Goal: Transaction & Acquisition: Obtain resource

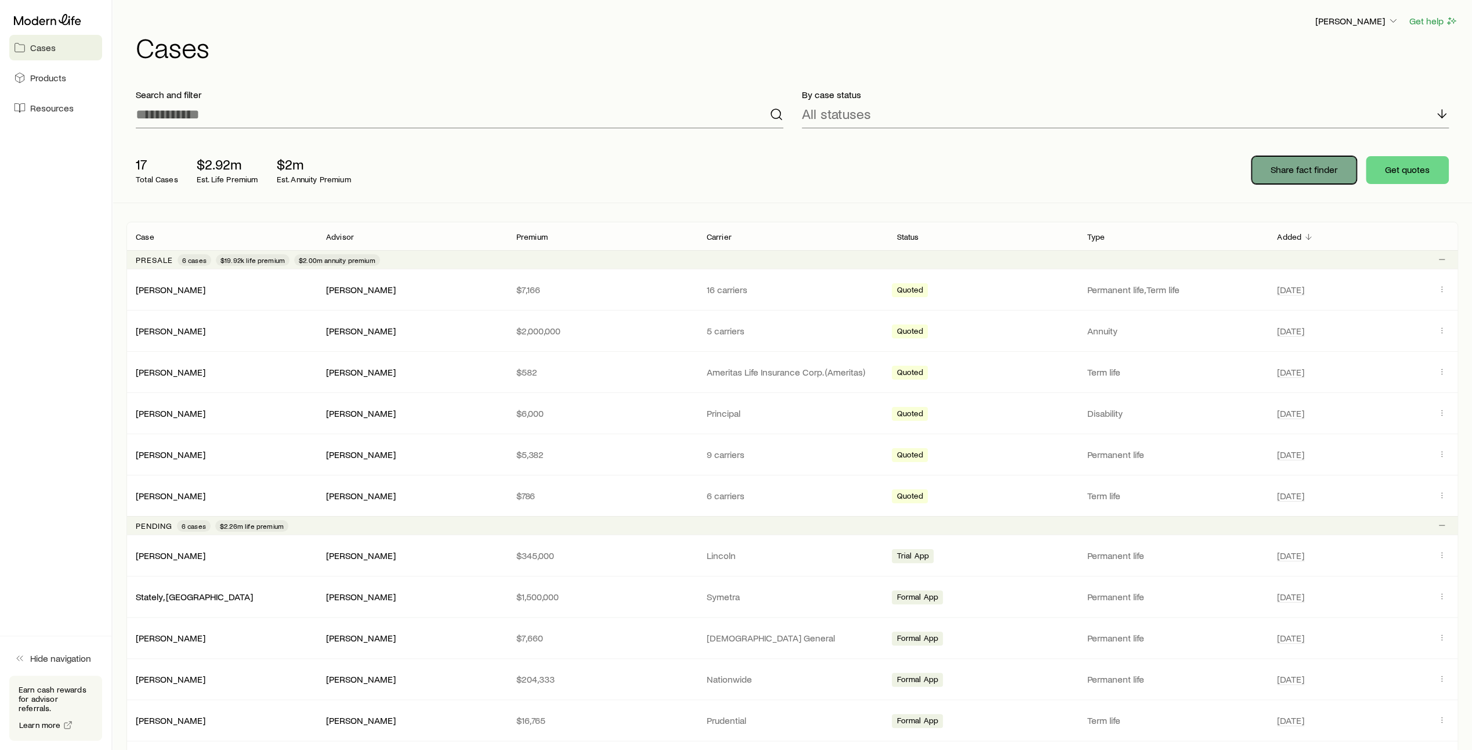
click at [1306, 174] on p "Share fact finder" at bounding box center [1304, 170] width 67 height 12
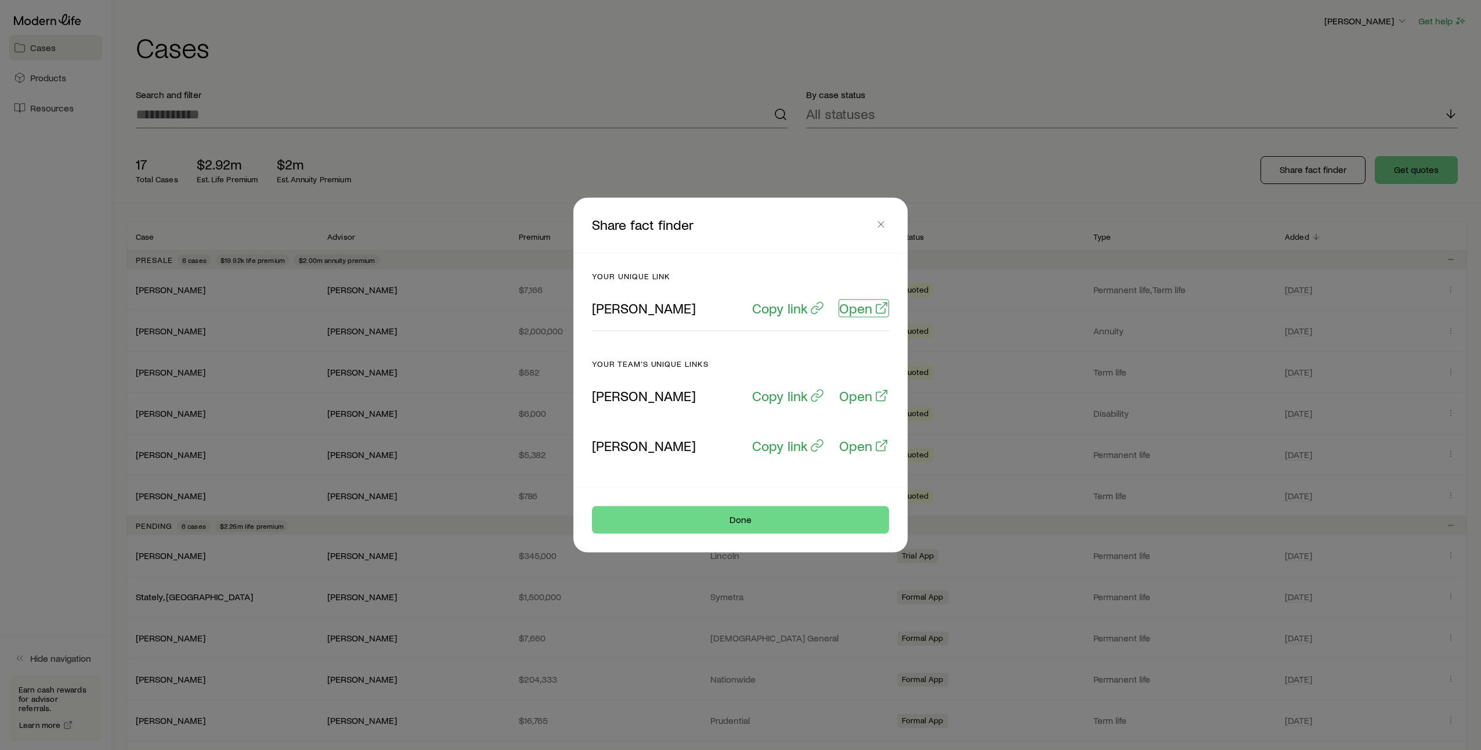
click at [859, 308] on p "Open" at bounding box center [855, 308] width 33 height 16
click at [877, 226] on icon "button" at bounding box center [881, 225] width 12 height 12
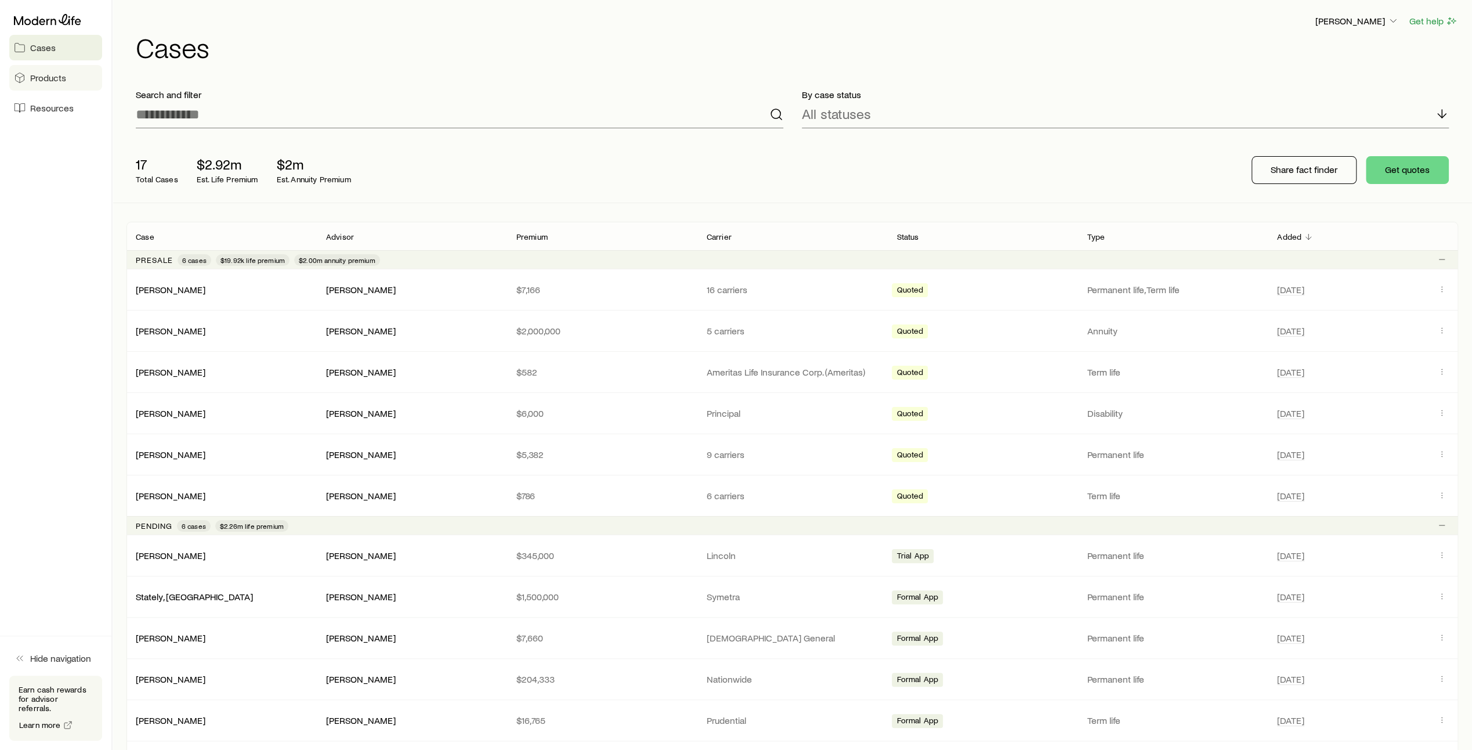
click at [42, 84] on link "Products" at bounding box center [55, 78] width 93 height 26
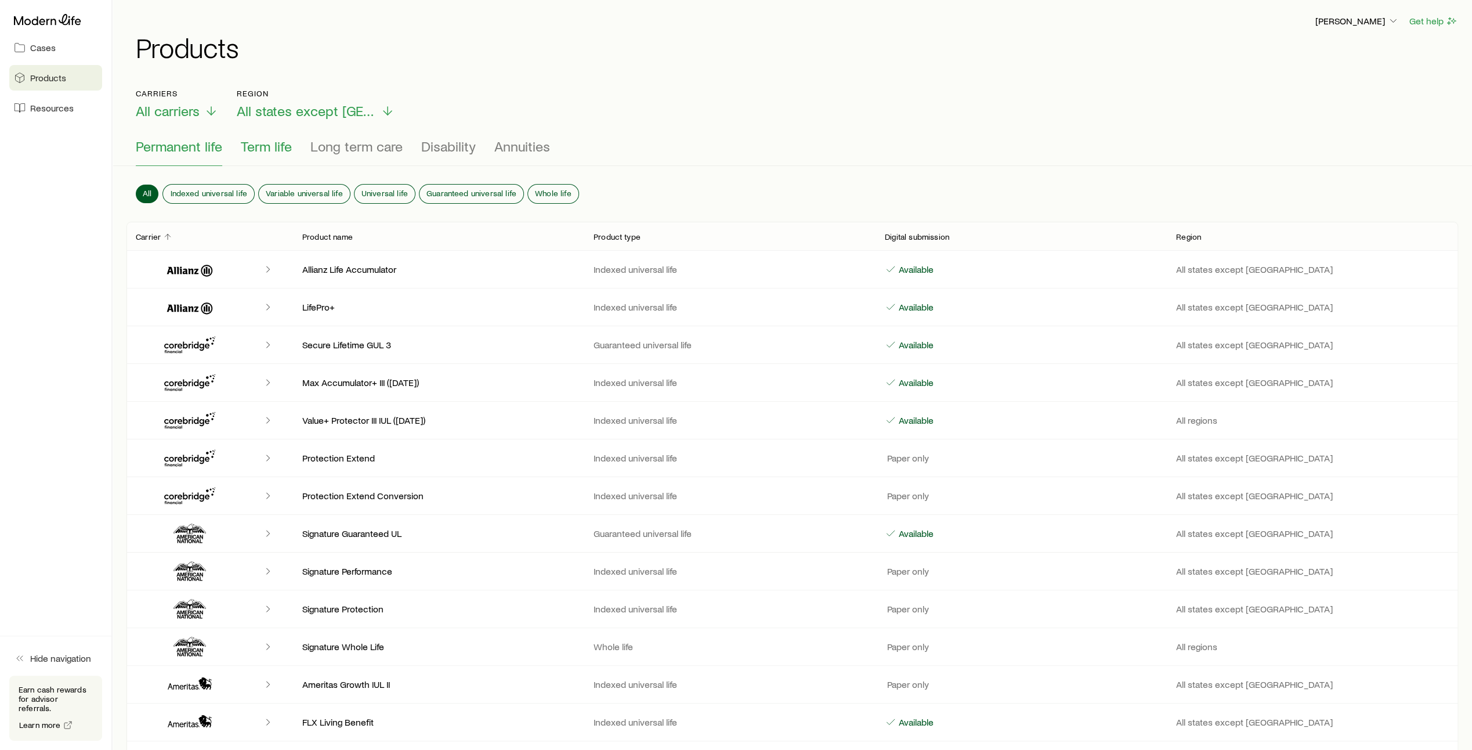
click at [272, 149] on span "Term life" at bounding box center [266, 146] width 51 height 16
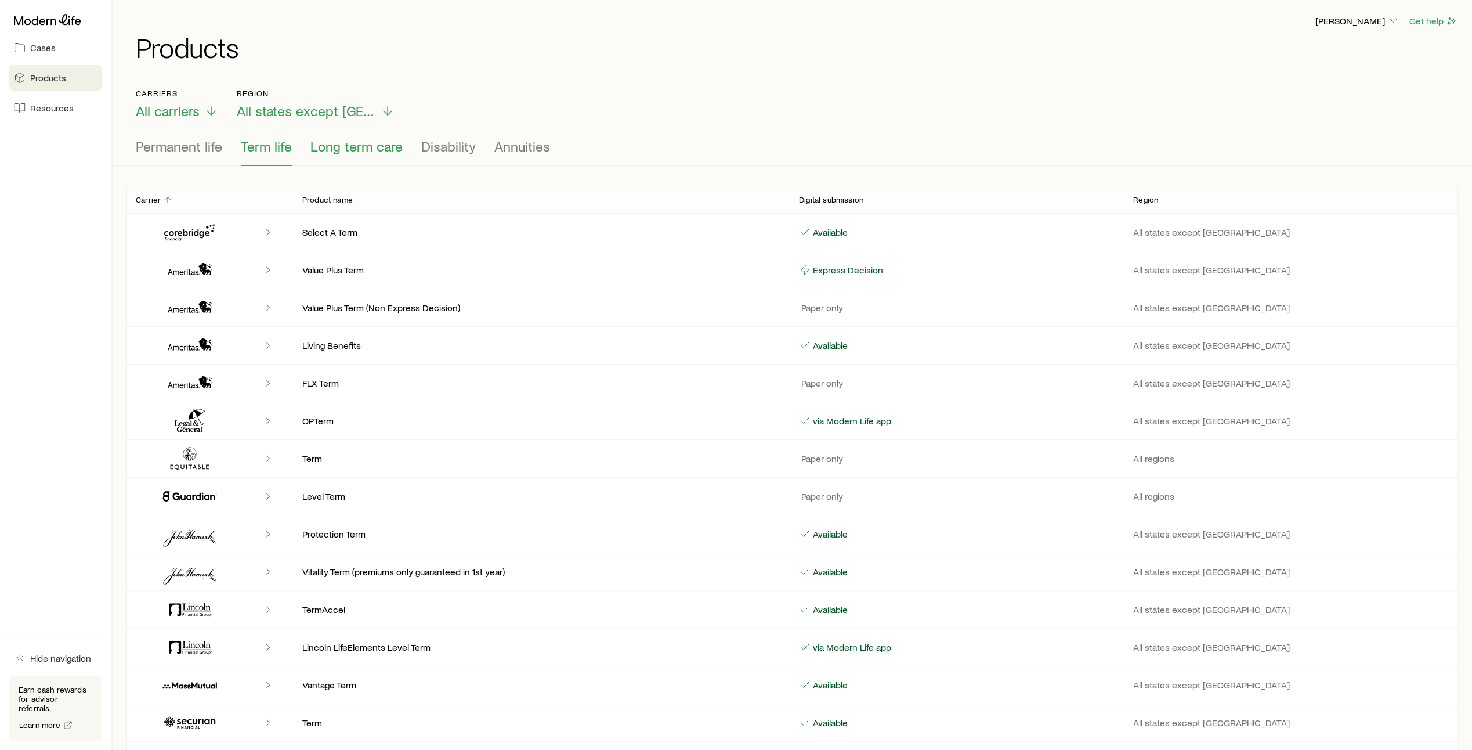
click at [355, 150] on span "Long term care" at bounding box center [356, 146] width 92 height 16
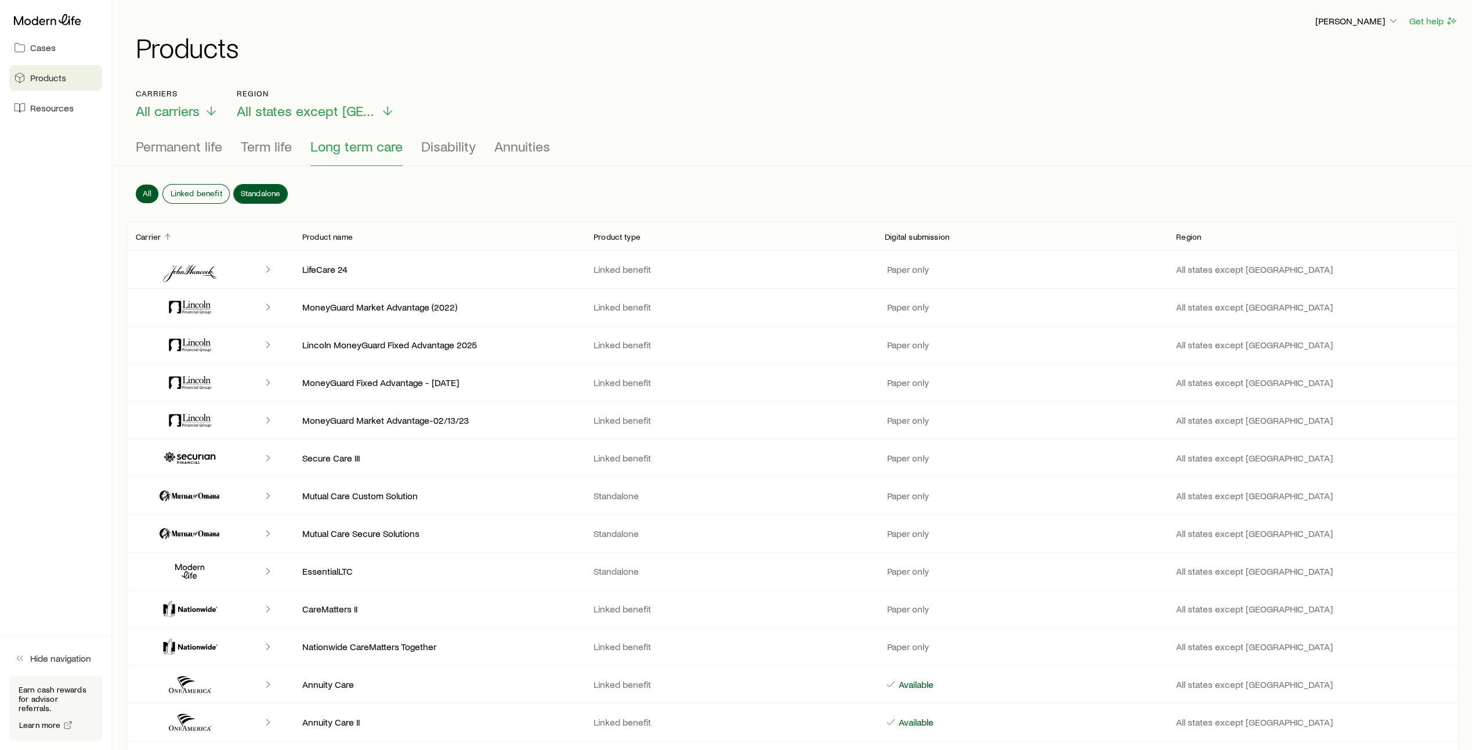
click at [250, 190] on span "Standalone" at bounding box center [261, 193] width 40 height 9
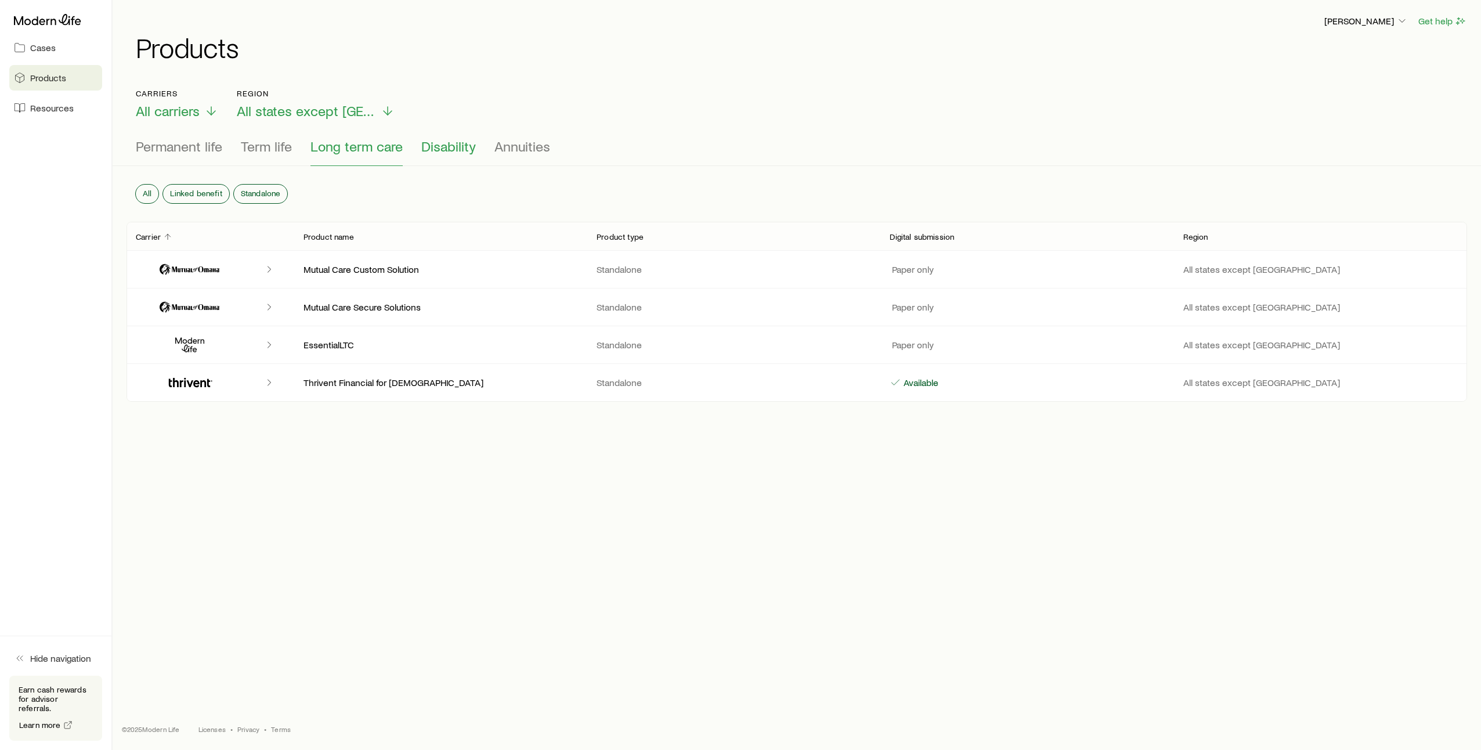
click at [455, 147] on span "Disability" at bounding box center [448, 146] width 55 height 16
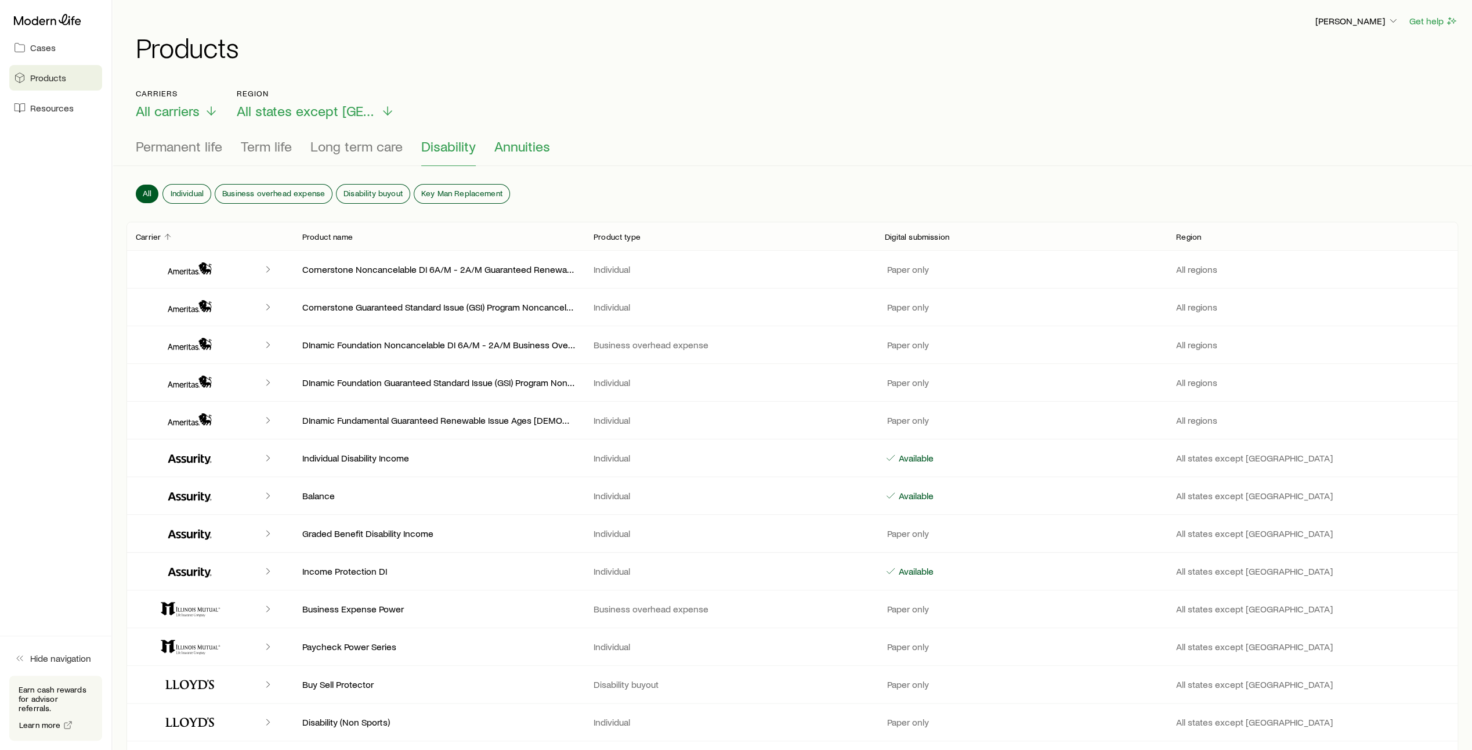
click at [521, 146] on span "Annuities" at bounding box center [522, 146] width 56 height 16
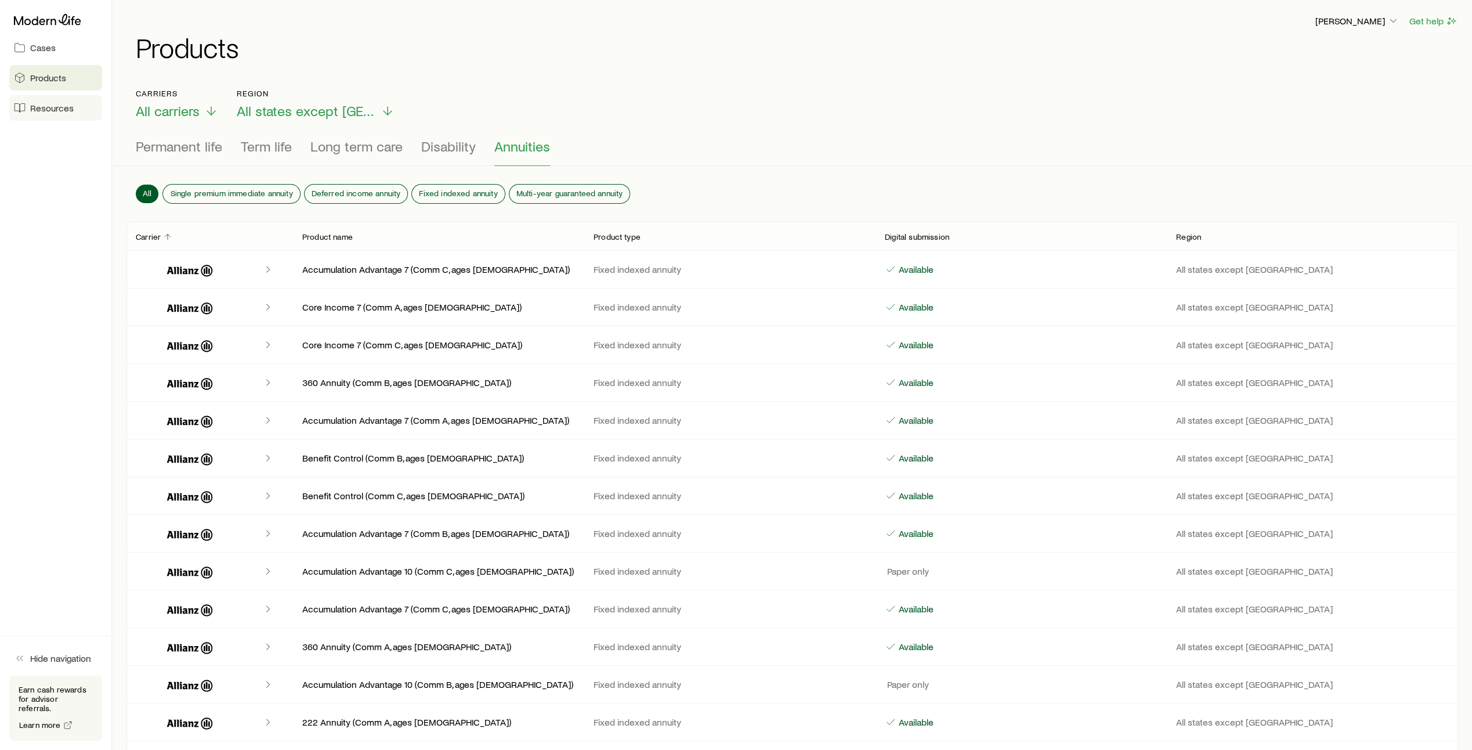
click at [57, 108] on span "Resources" at bounding box center [52, 108] width 44 height 12
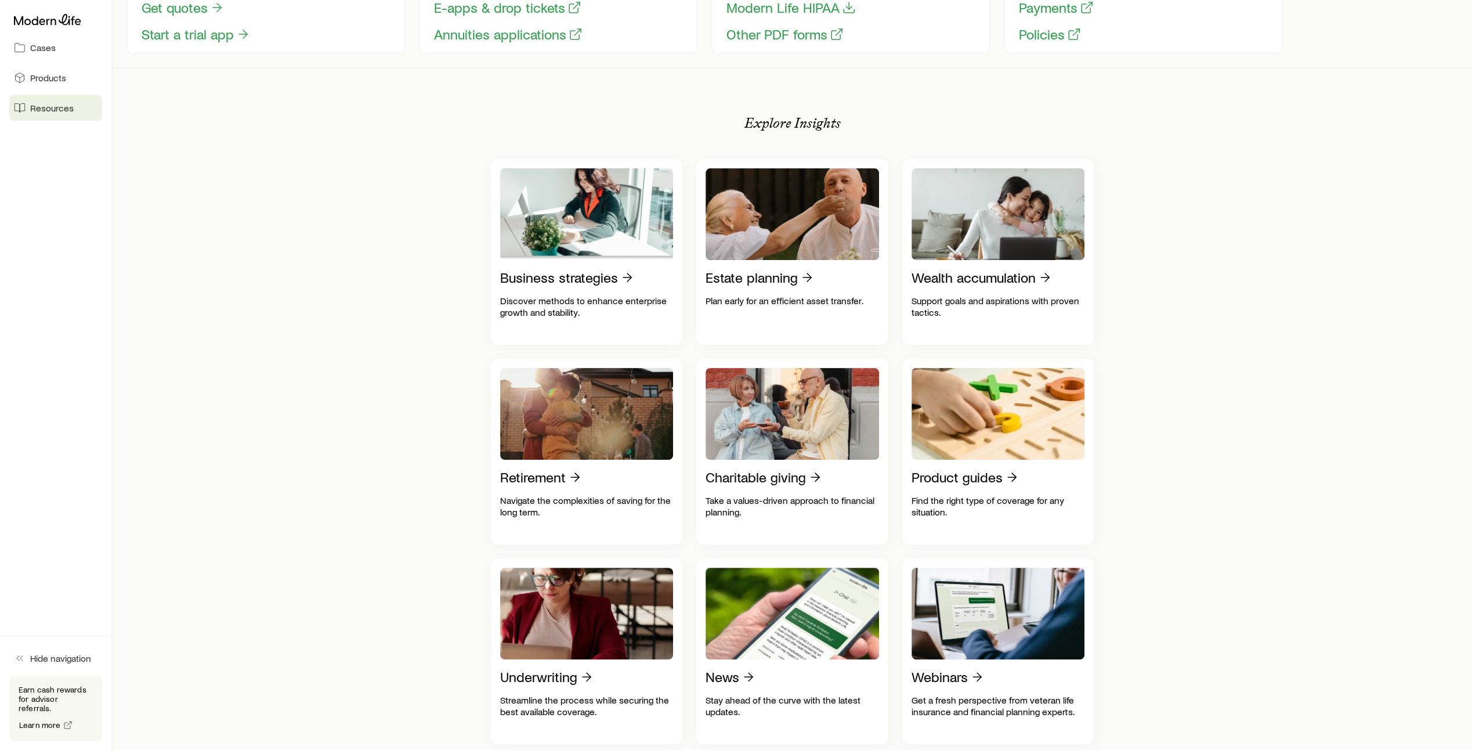
scroll to position [127, 0]
click at [573, 286] on p "Business strategies" at bounding box center [559, 278] width 118 height 16
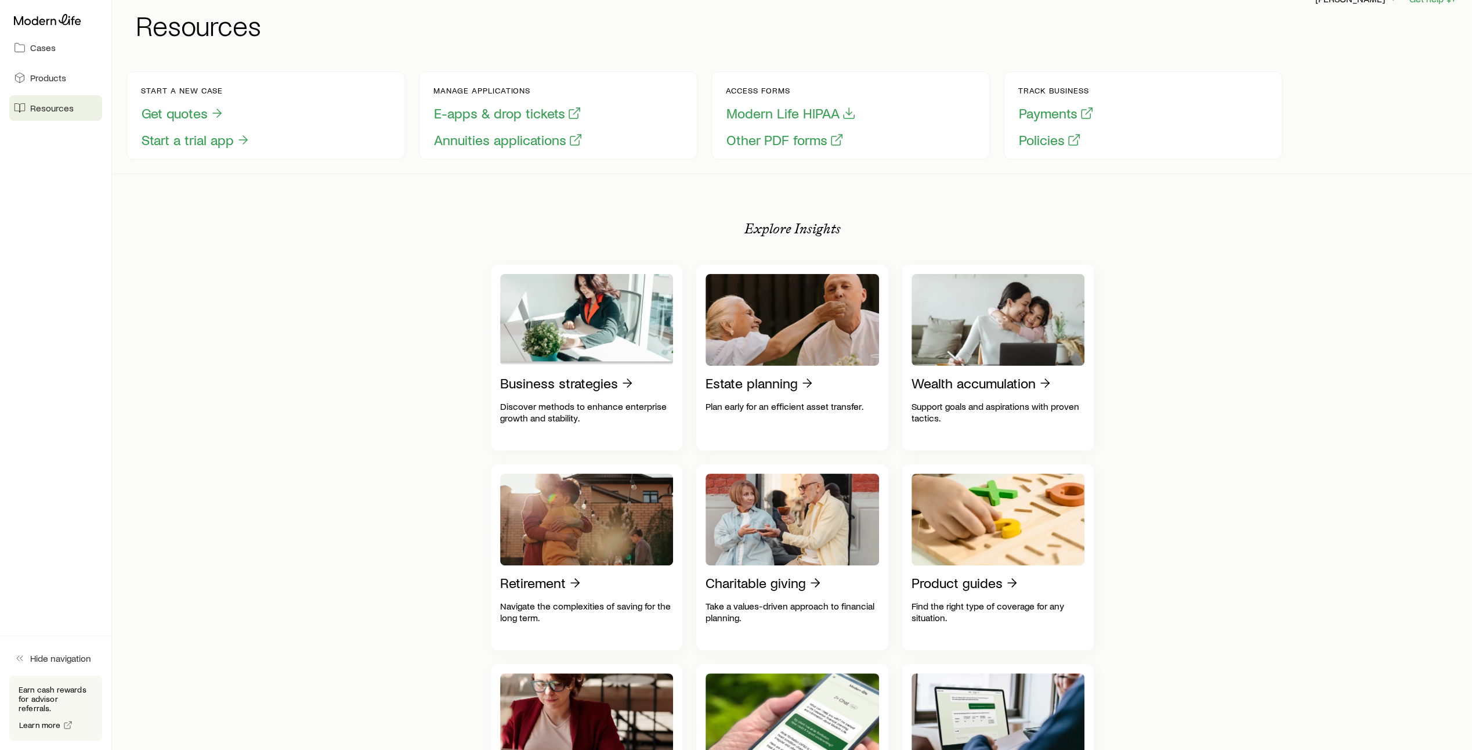
scroll to position [19, 0]
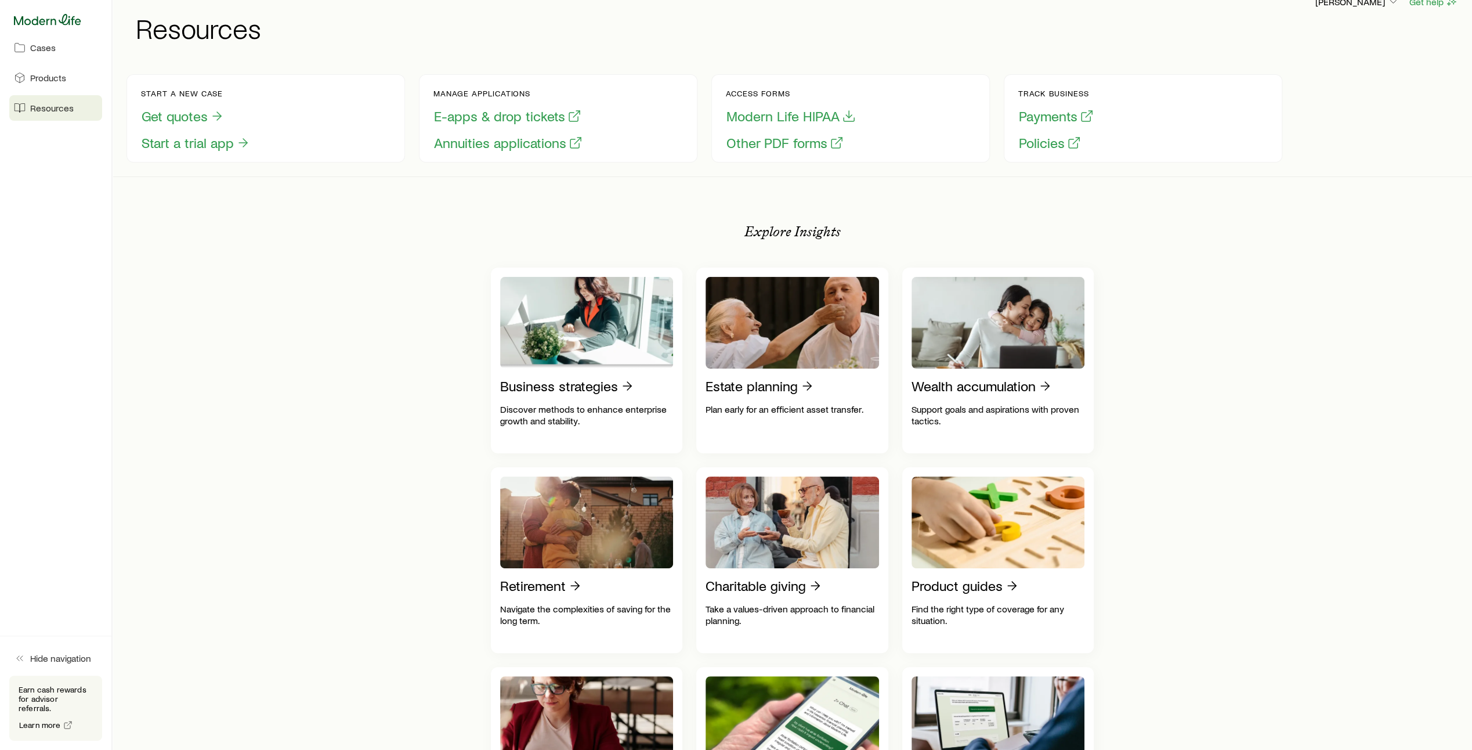
click at [63, 20] on icon at bounding box center [47, 19] width 67 height 11
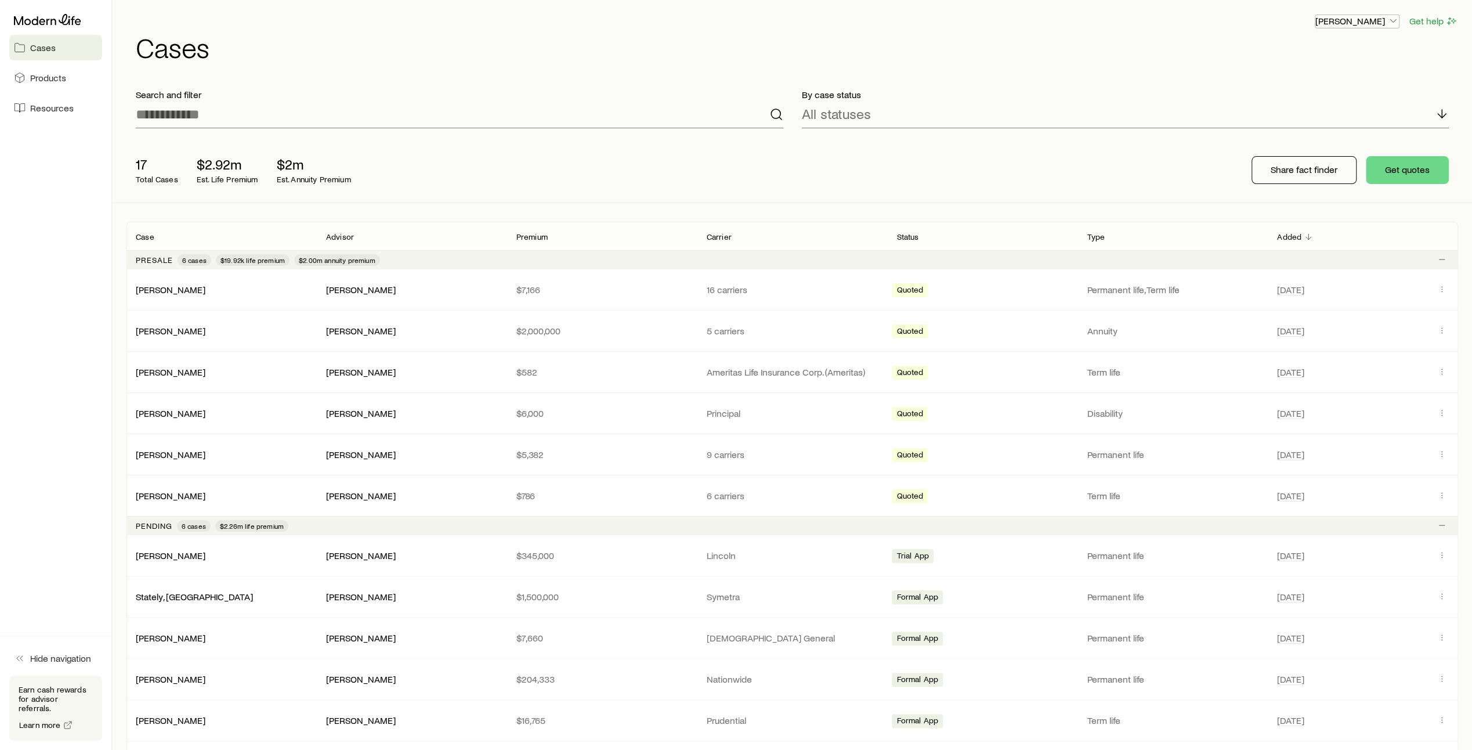
click at [1393, 21] on icon "button" at bounding box center [1394, 21] width 12 height 12
click at [1298, 142] on span "Sign out" at bounding box center [1303, 140] width 32 height 12
click at [1389, 24] on icon "button" at bounding box center [1394, 21] width 12 height 12
click at [403, 158] on div "17 Total Cases $2.92m Est. Life Premium $2m Est. Annuity Premium" at bounding box center [312, 170] width 371 height 46
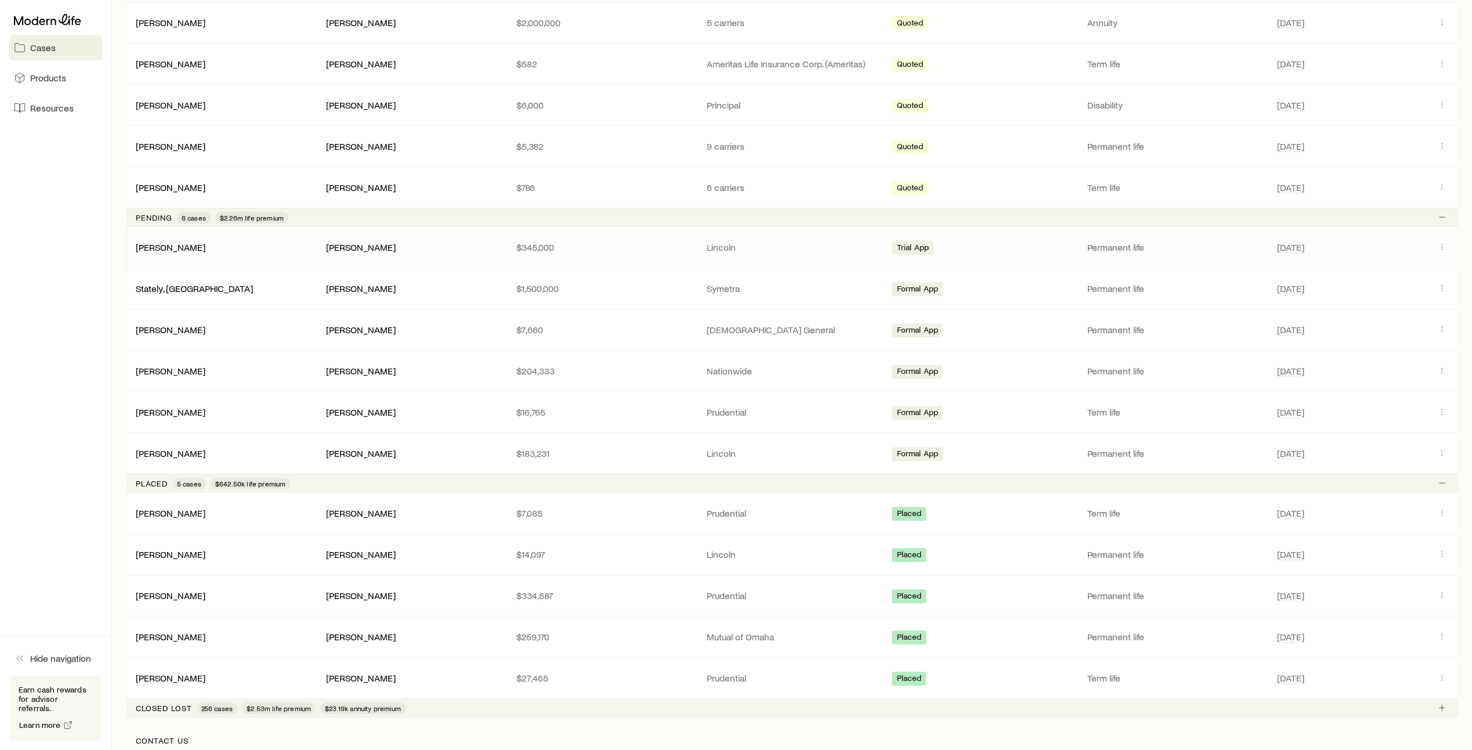
scroll to position [309, 0]
click at [158, 285] on link "Stately, [GEOGRAPHIC_DATA]" at bounding box center [194, 286] width 117 height 11
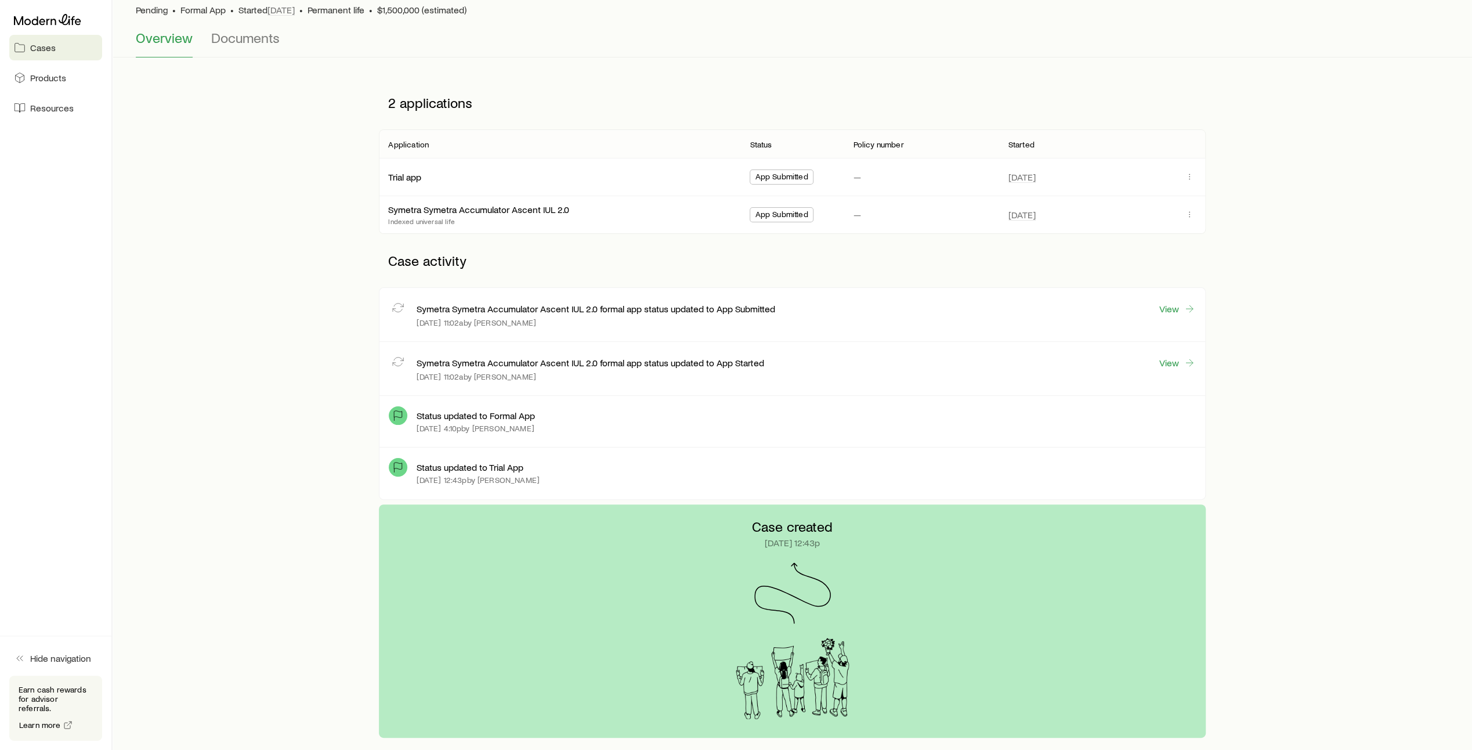
scroll to position [100, 0]
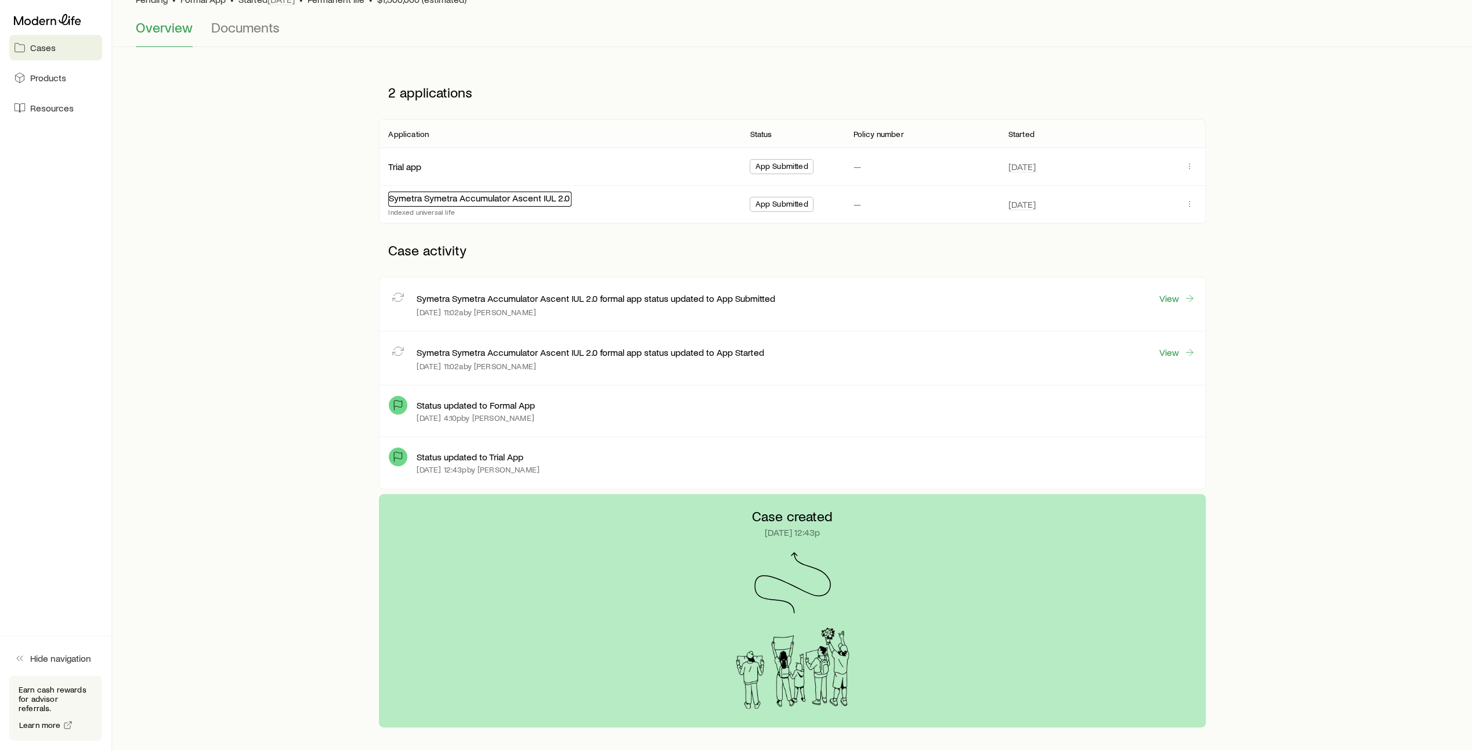
click at [462, 196] on link "Symetra Symetra Accumulator Ascent IUL 2.0" at bounding box center [479, 197] width 181 height 11
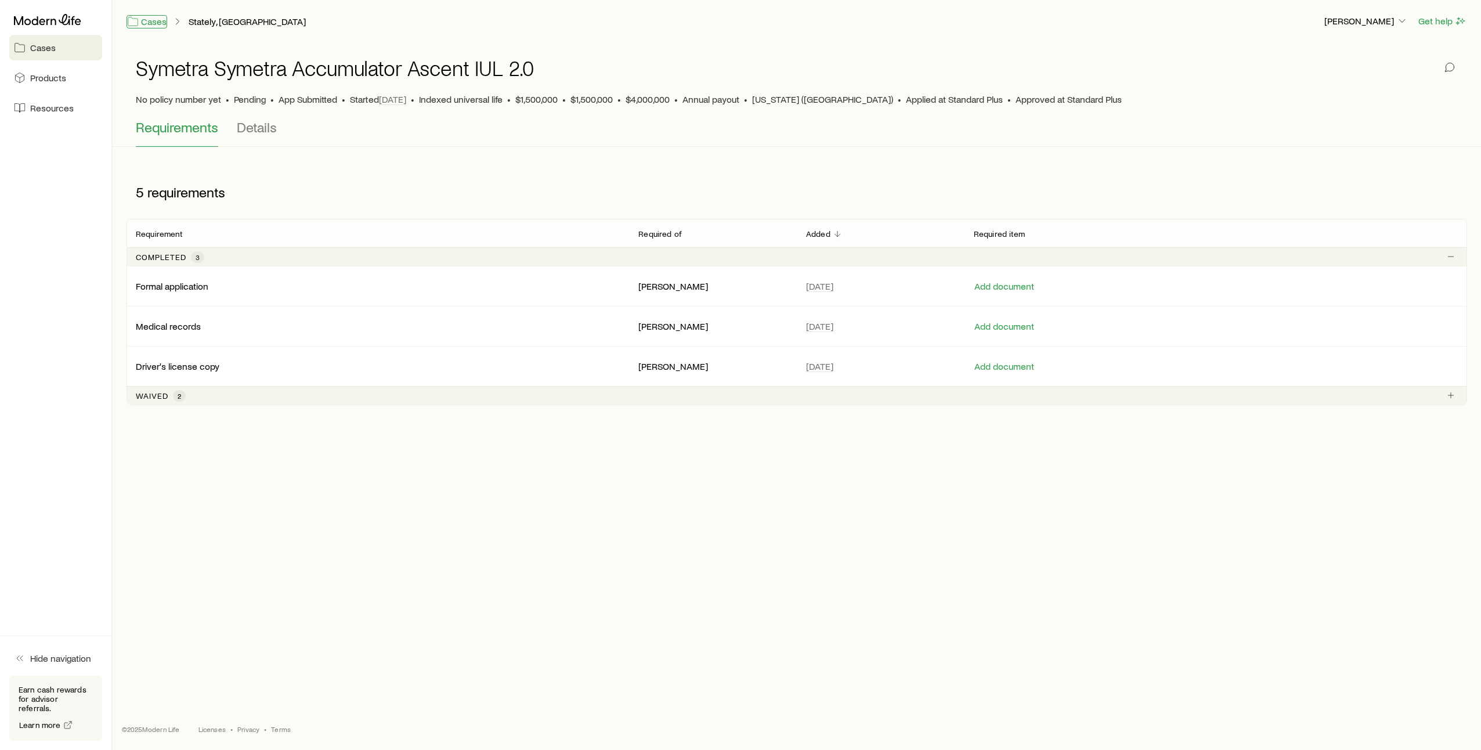
click at [153, 24] on link "Cases" at bounding box center [147, 21] width 41 height 13
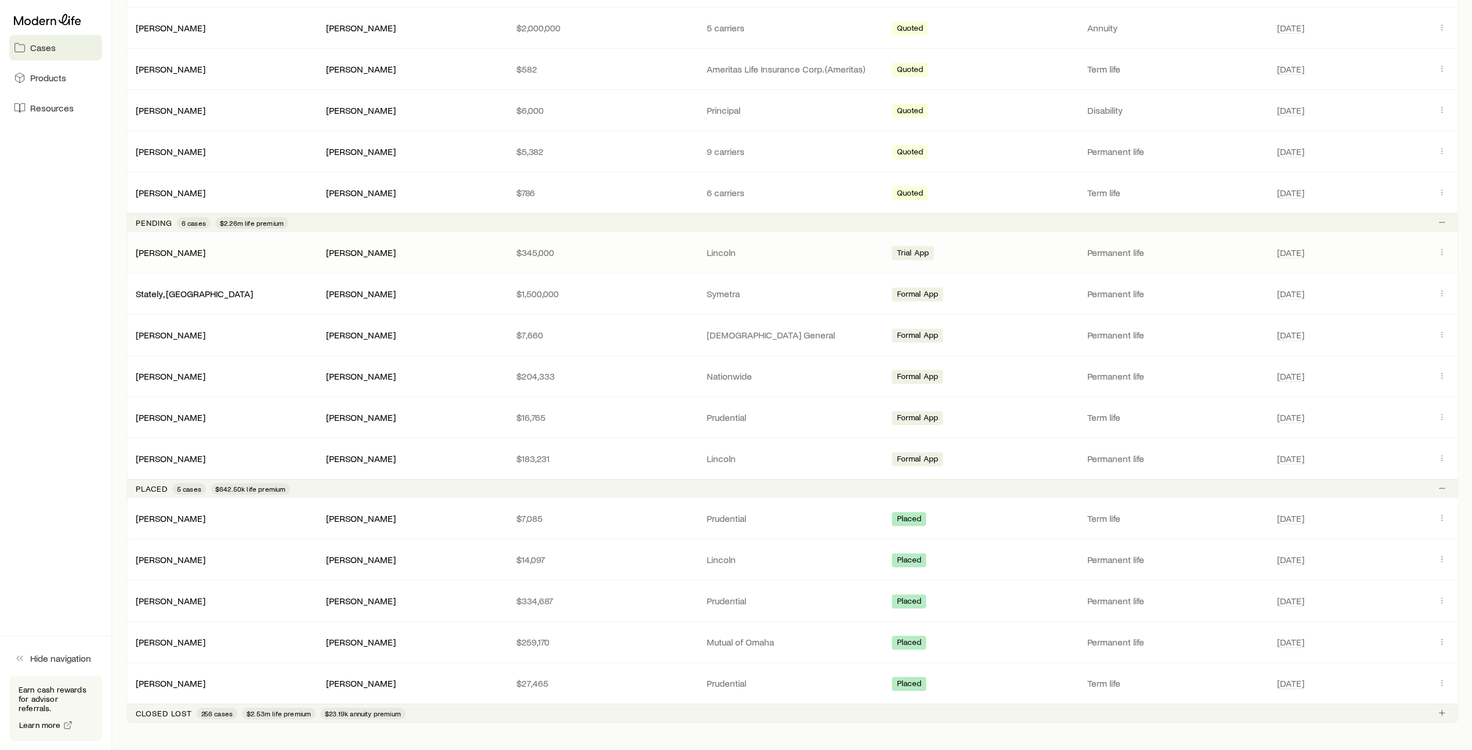
scroll to position [369, 0]
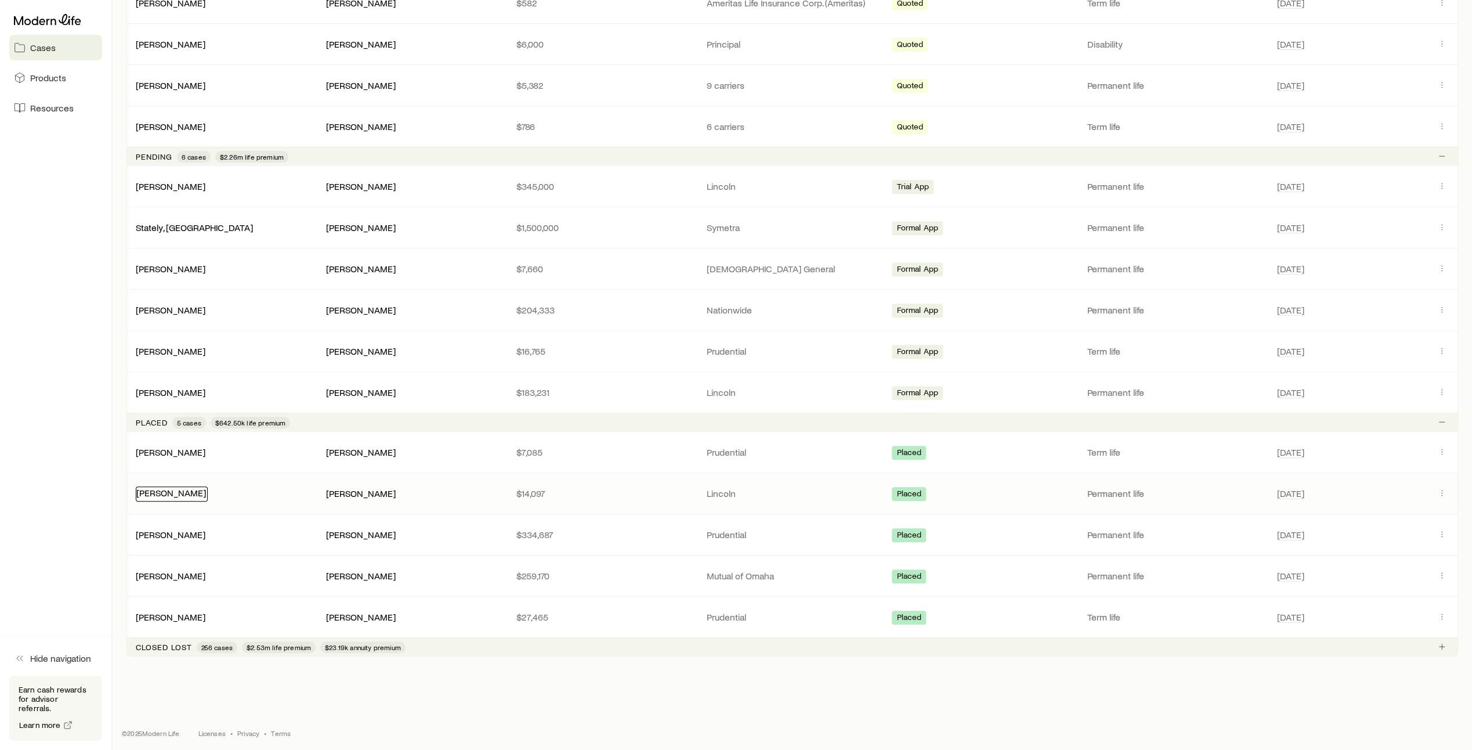
click at [183, 492] on link "[PERSON_NAME]" at bounding box center [171, 492] width 70 height 11
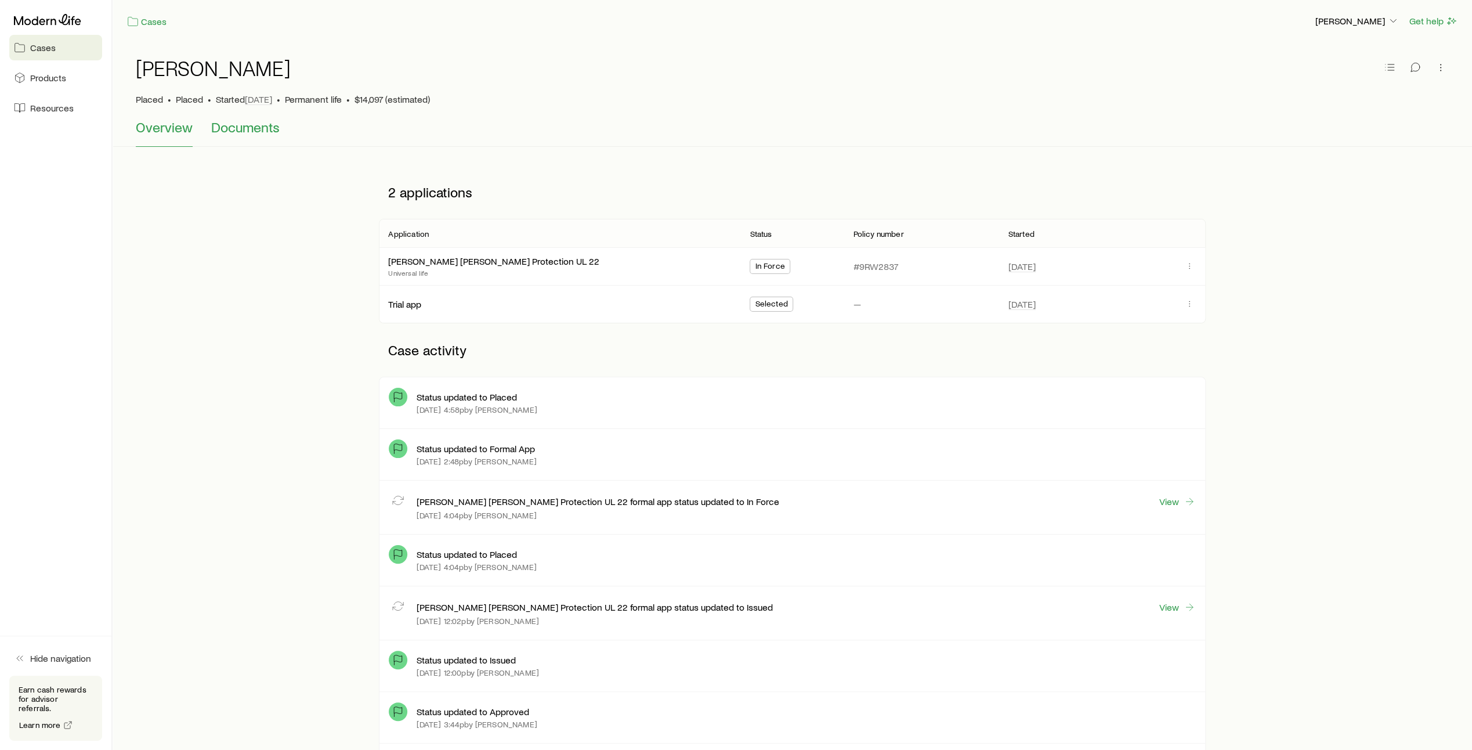
click at [241, 131] on span "Documents" at bounding box center [245, 127] width 68 height 16
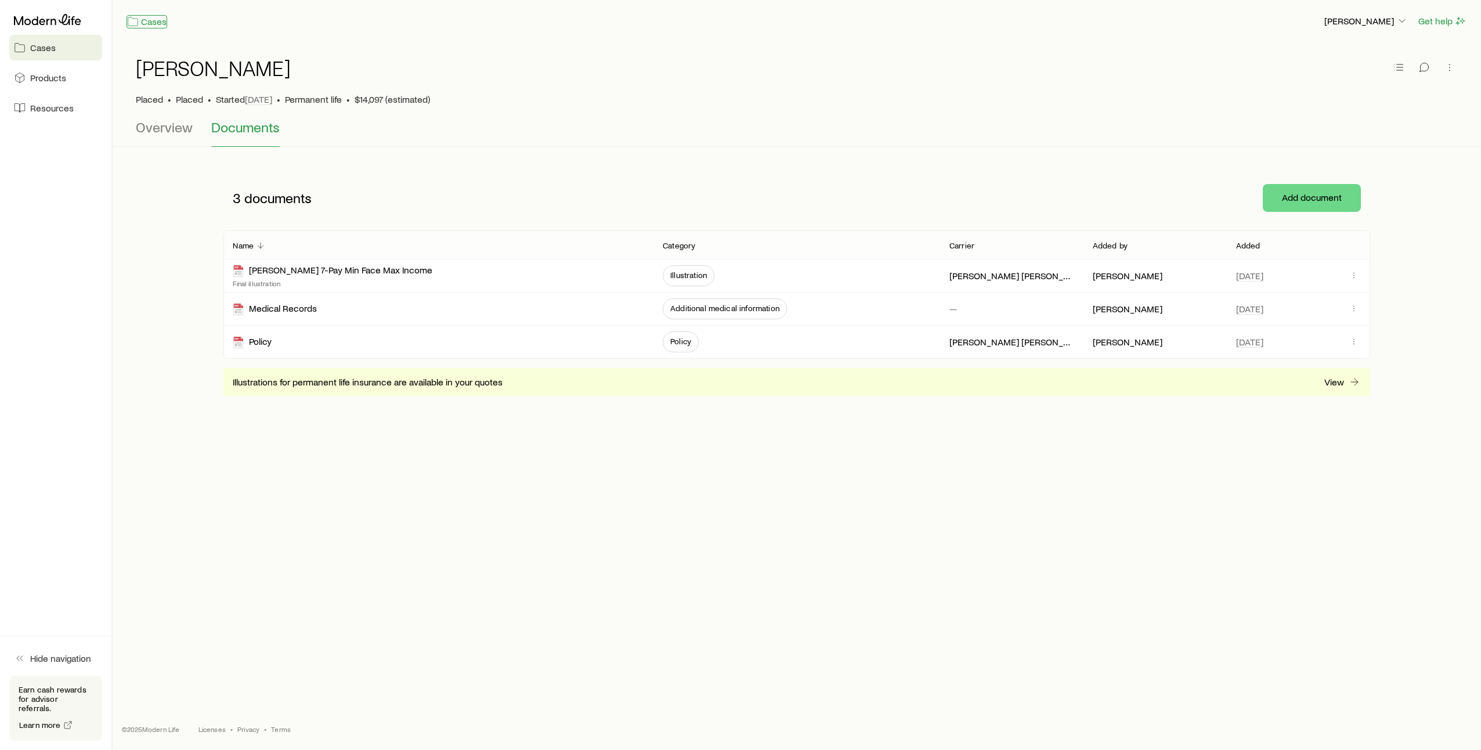
click at [150, 23] on link "Cases" at bounding box center [147, 21] width 41 height 13
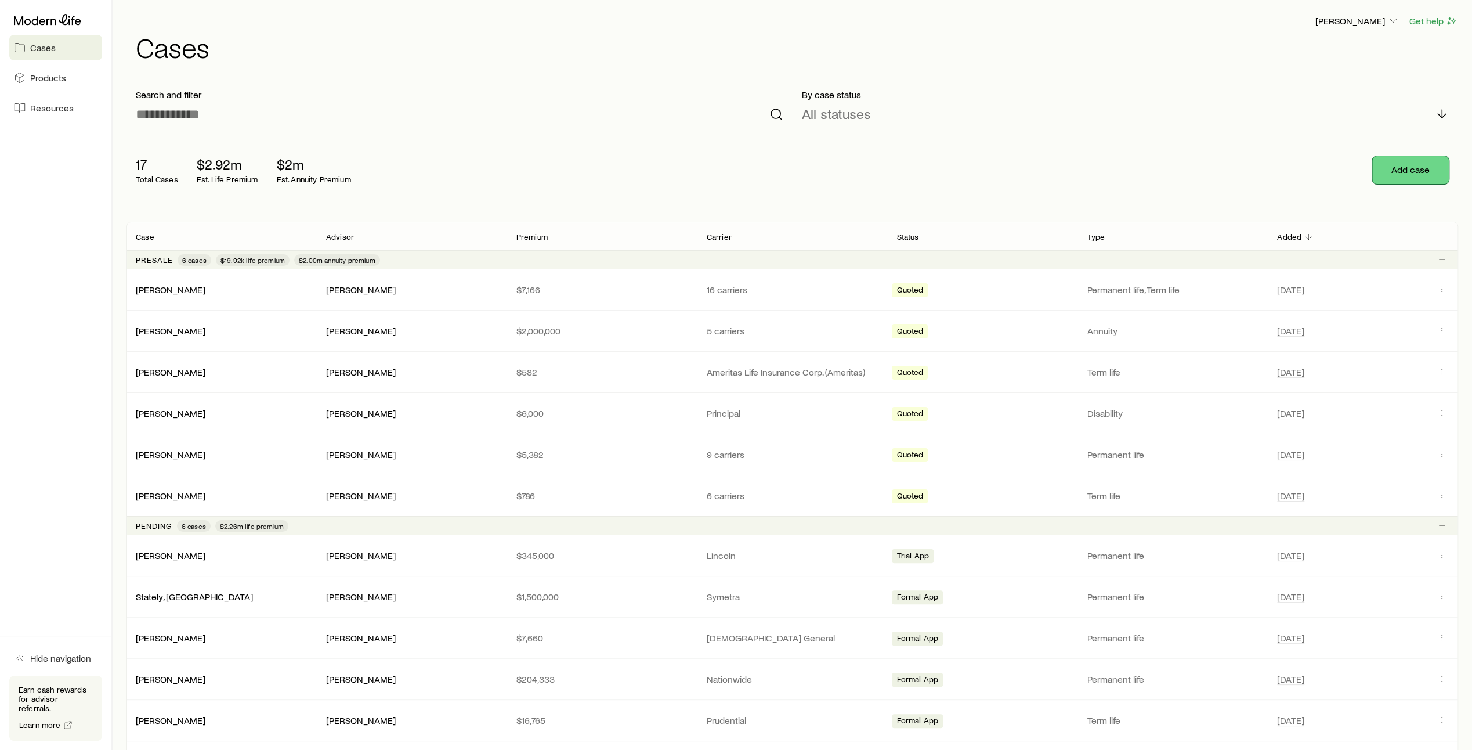
click at [1410, 171] on button "Add case" at bounding box center [1410, 170] width 77 height 28
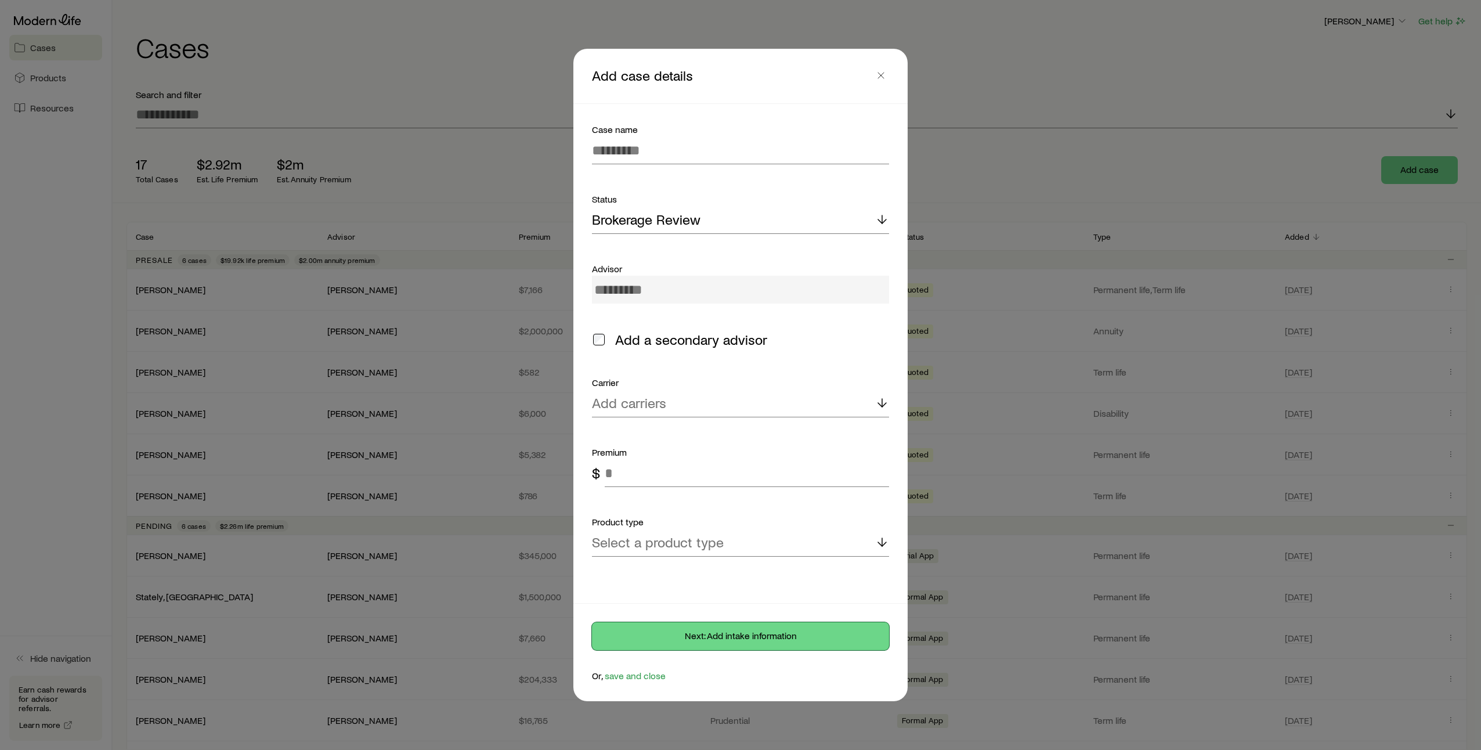
click at [744, 638] on button "Next: Add intake information" at bounding box center [740, 636] width 297 height 28
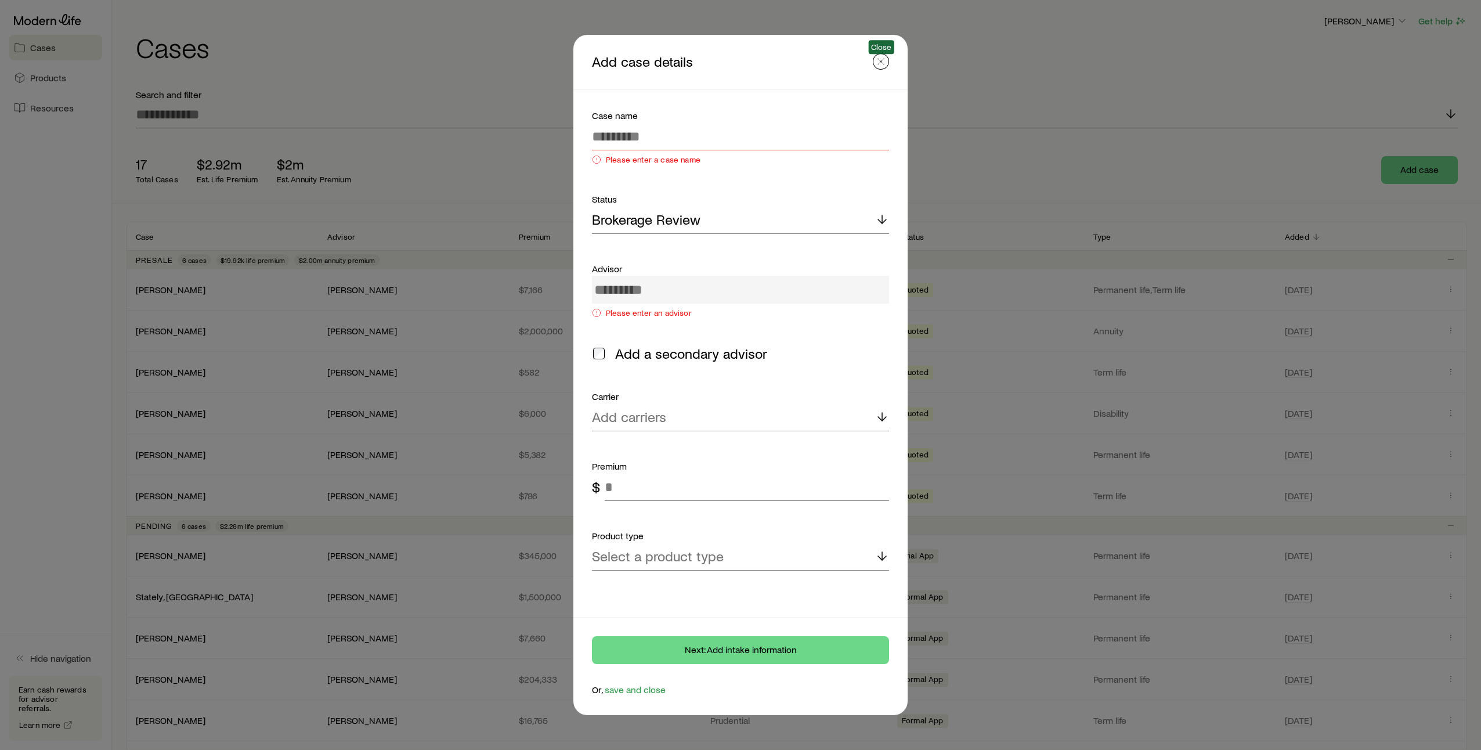
click at [881, 61] on icon "button" at bounding box center [881, 62] width 12 height 12
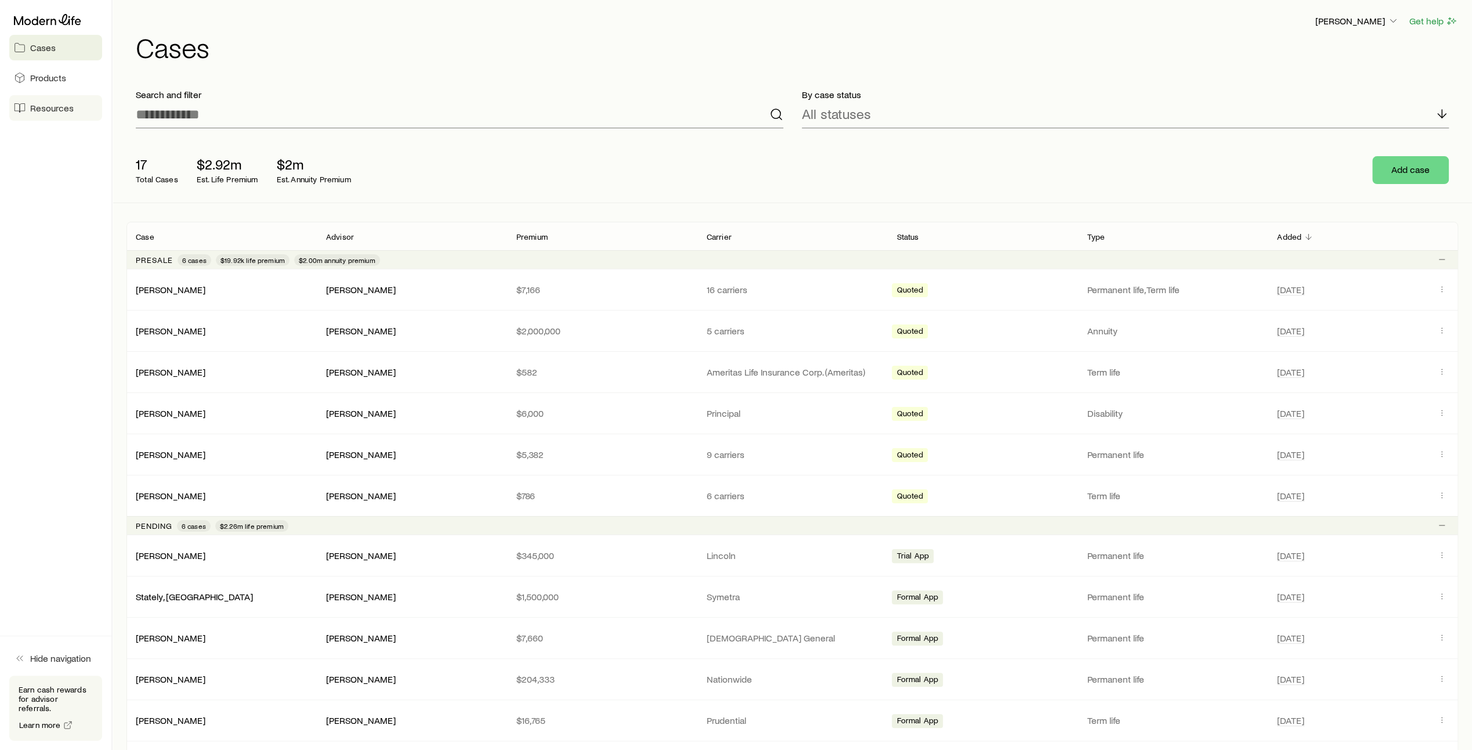
click at [52, 111] on span "Resources" at bounding box center [52, 108] width 44 height 12
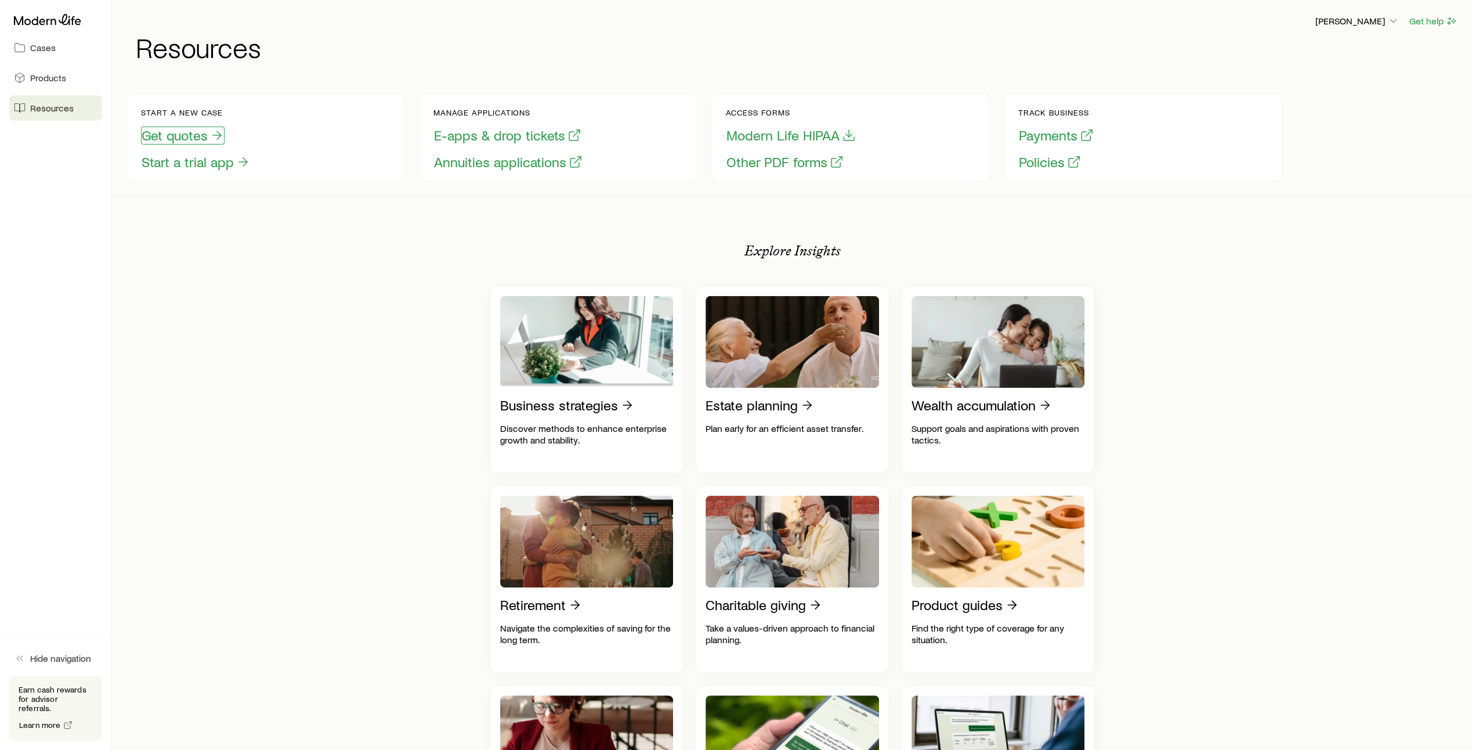
click at [187, 139] on button "Get quotes" at bounding box center [183, 136] width 84 height 18
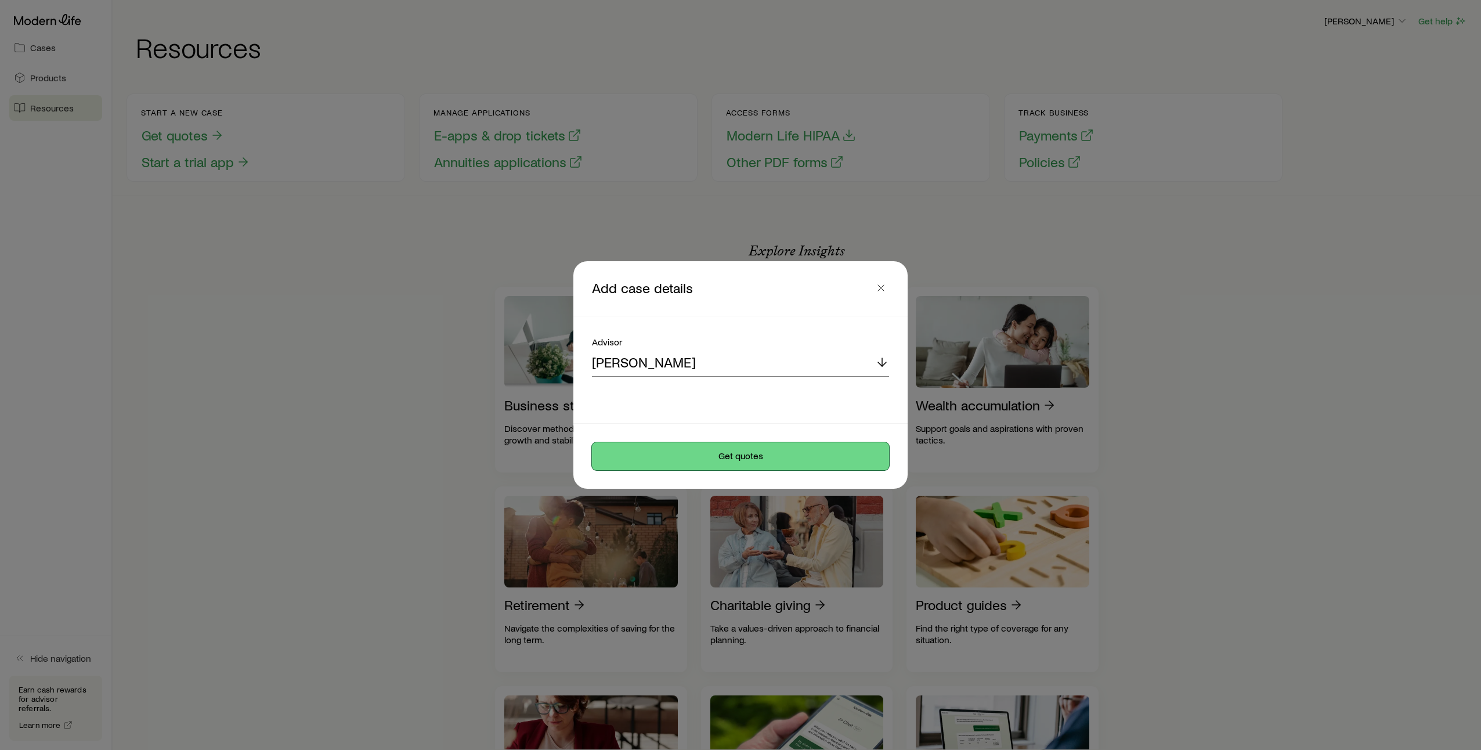
click at [768, 456] on button "Get quotes" at bounding box center [740, 456] width 297 height 28
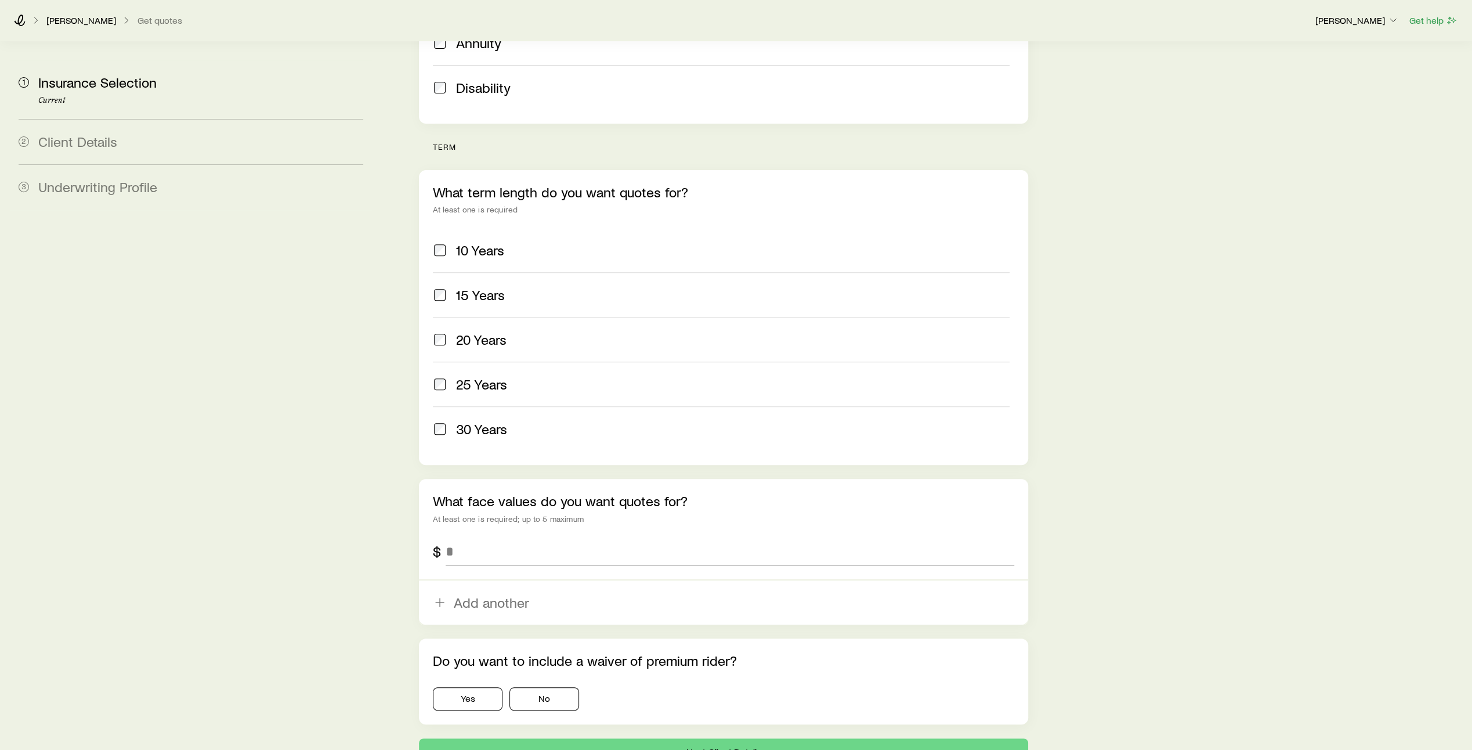
scroll to position [384, 0]
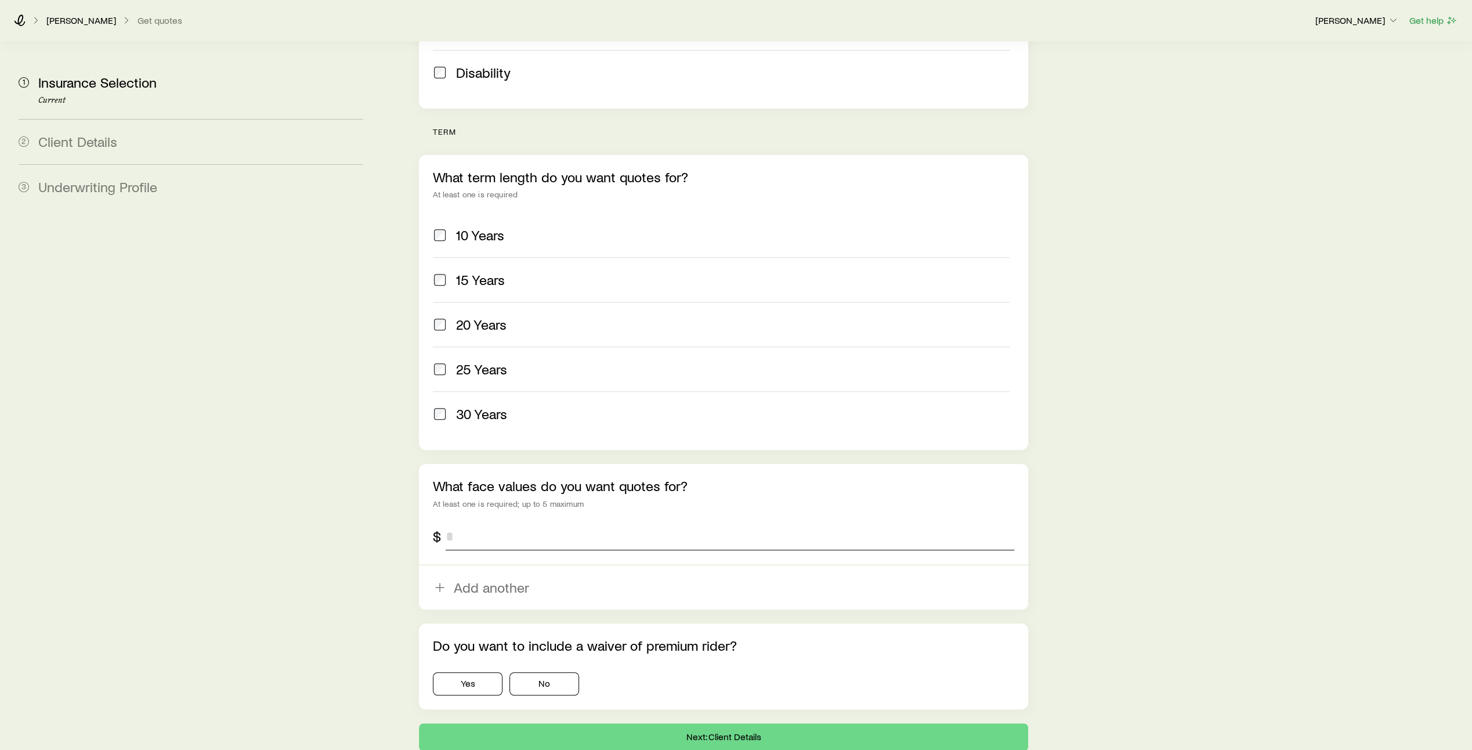
click at [507, 522] on input "tel" at bounding box center [730, 536] width 569 height 28
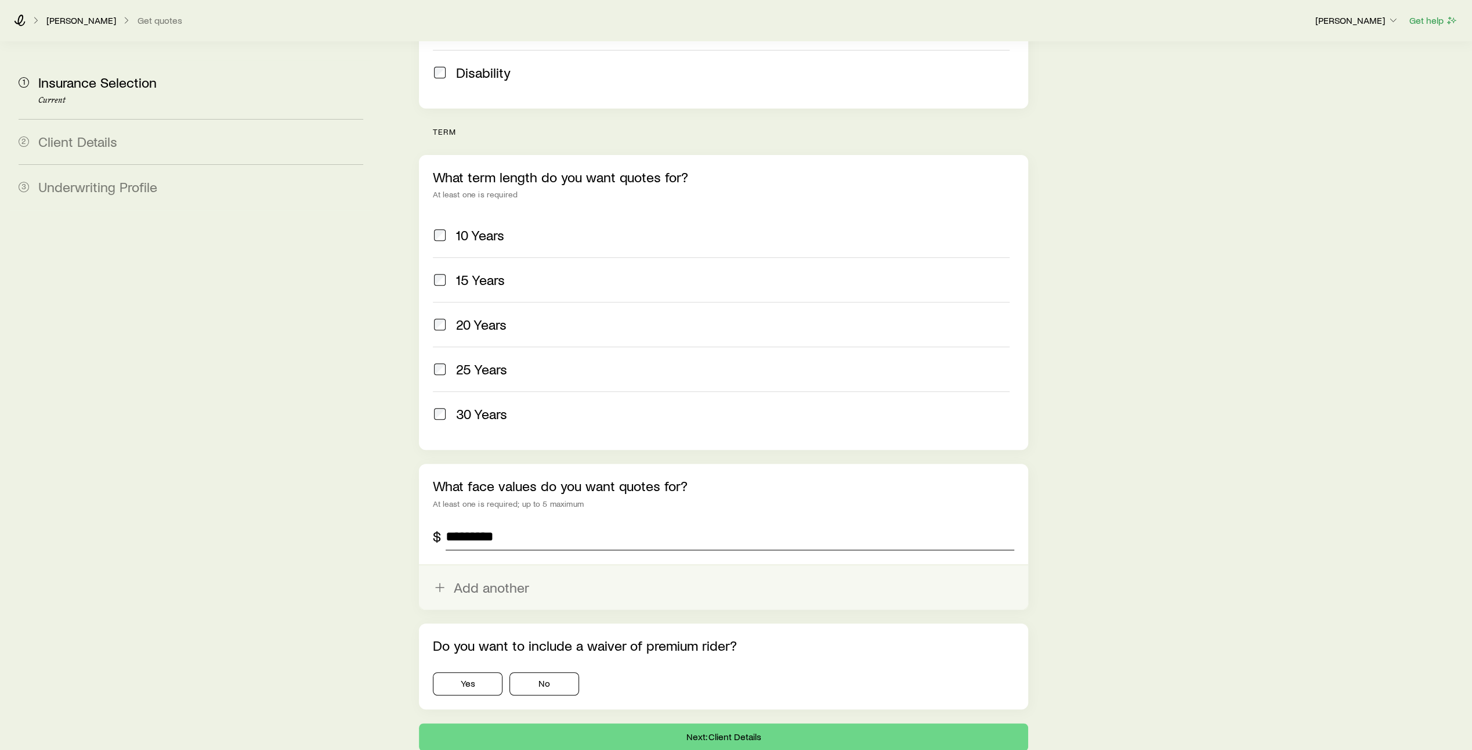
type input "*********"
click at [485, 565] on button "Add another" at bounding box center [723, 587] width 609 height 44
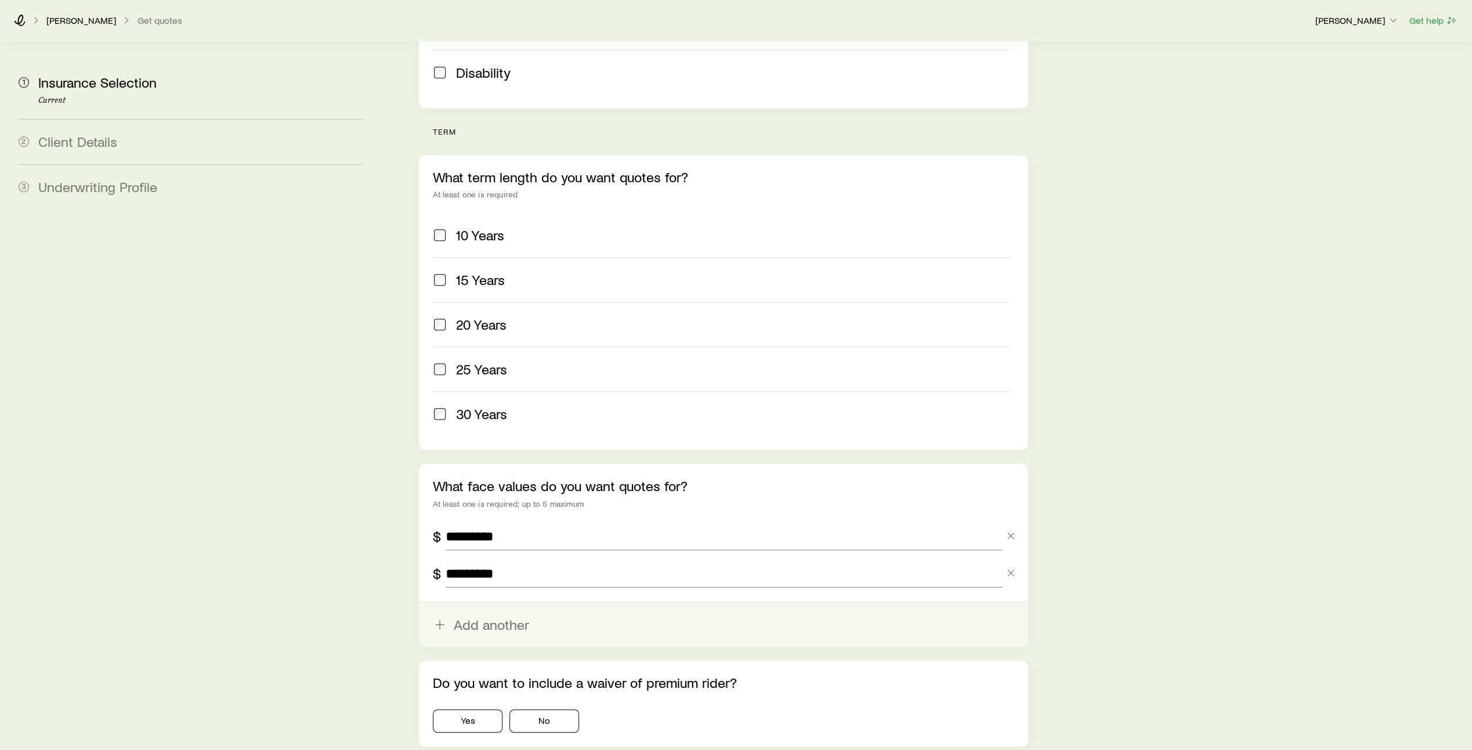
scroll to position [467, 0]
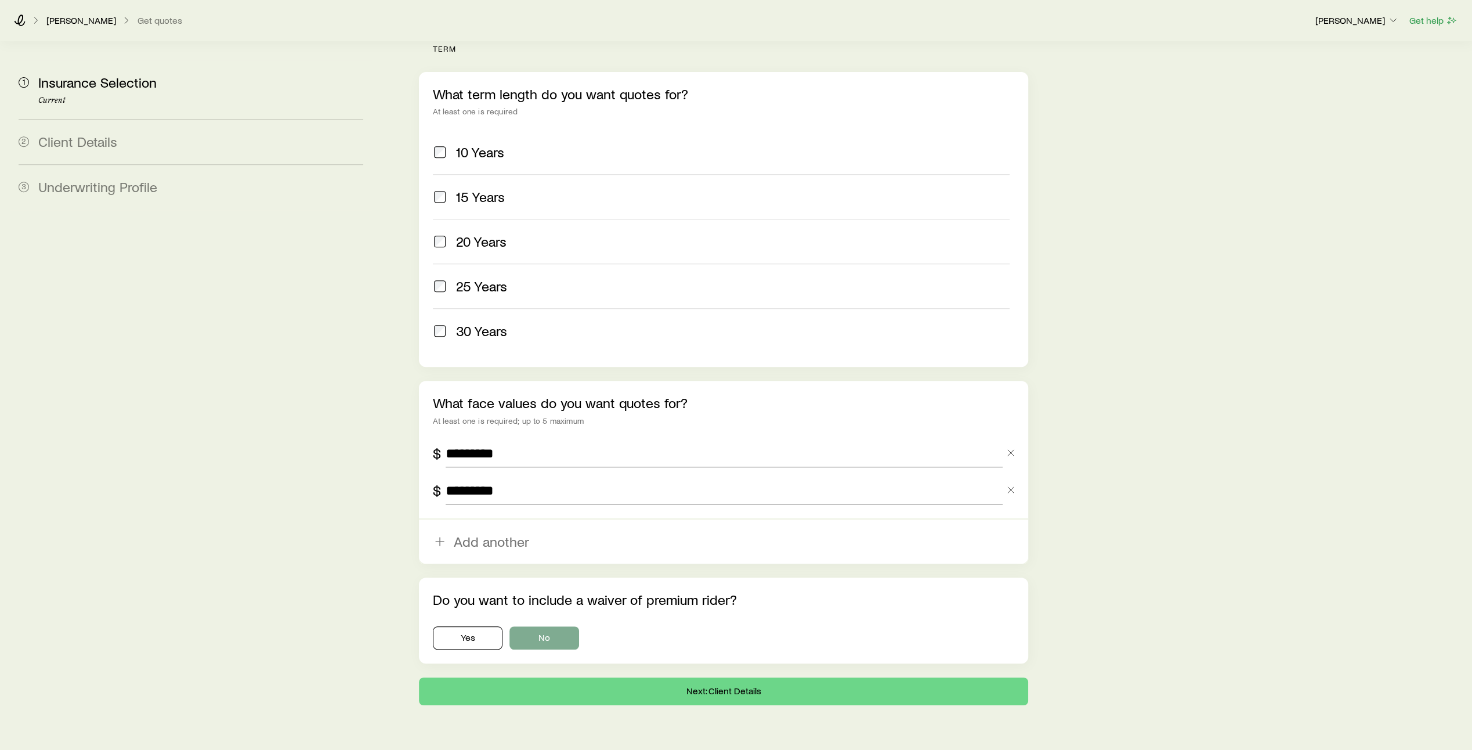
type input "*********"
click at [555, 626] on button "No" at bounding box center [545, 637] width 70 height 23
click at [732, 677] on button "Next: Client Details" at bounding box center [723, 691] width 609 height 28
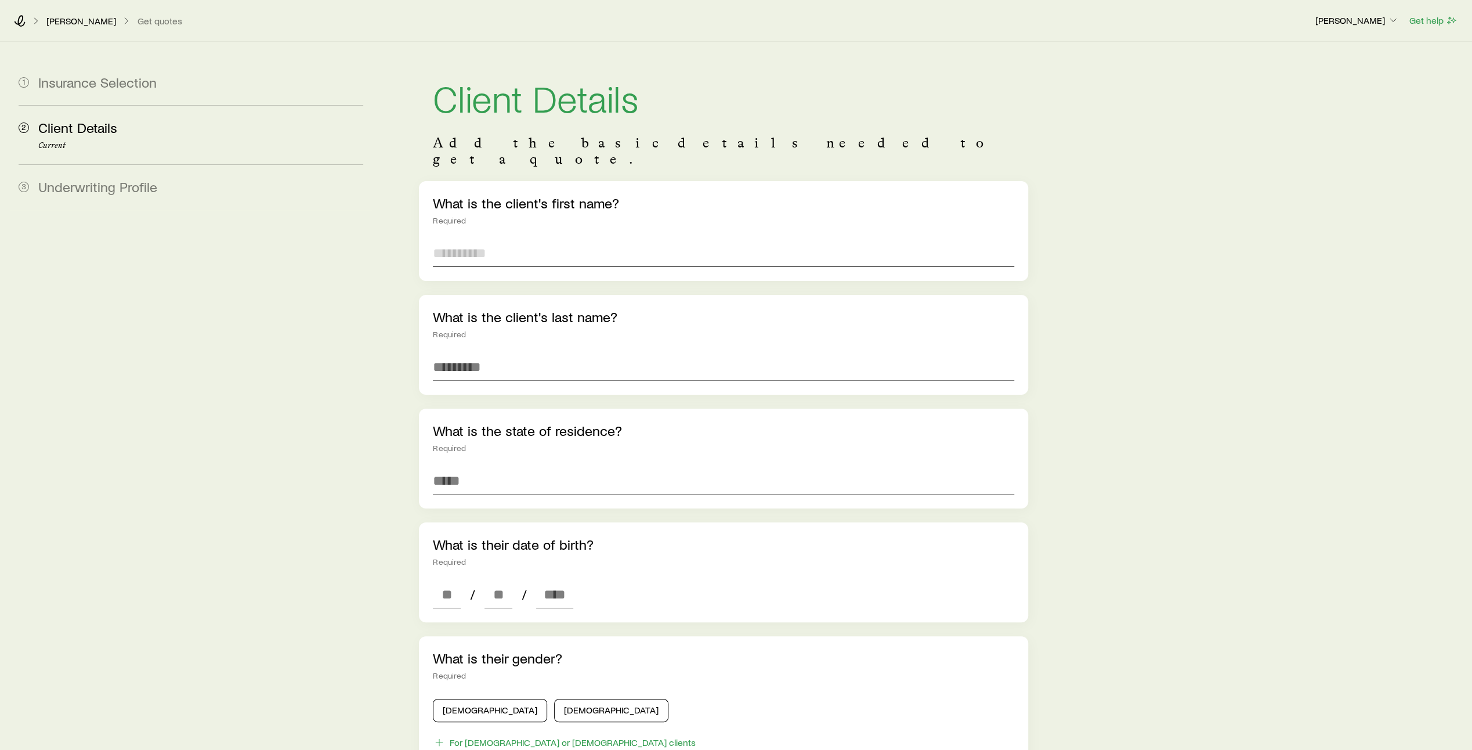
click at [540, 239] on input "text" at bounding box center [723, 253] width 581 height 28
type input "****"
type input "*******"
type input "**********"
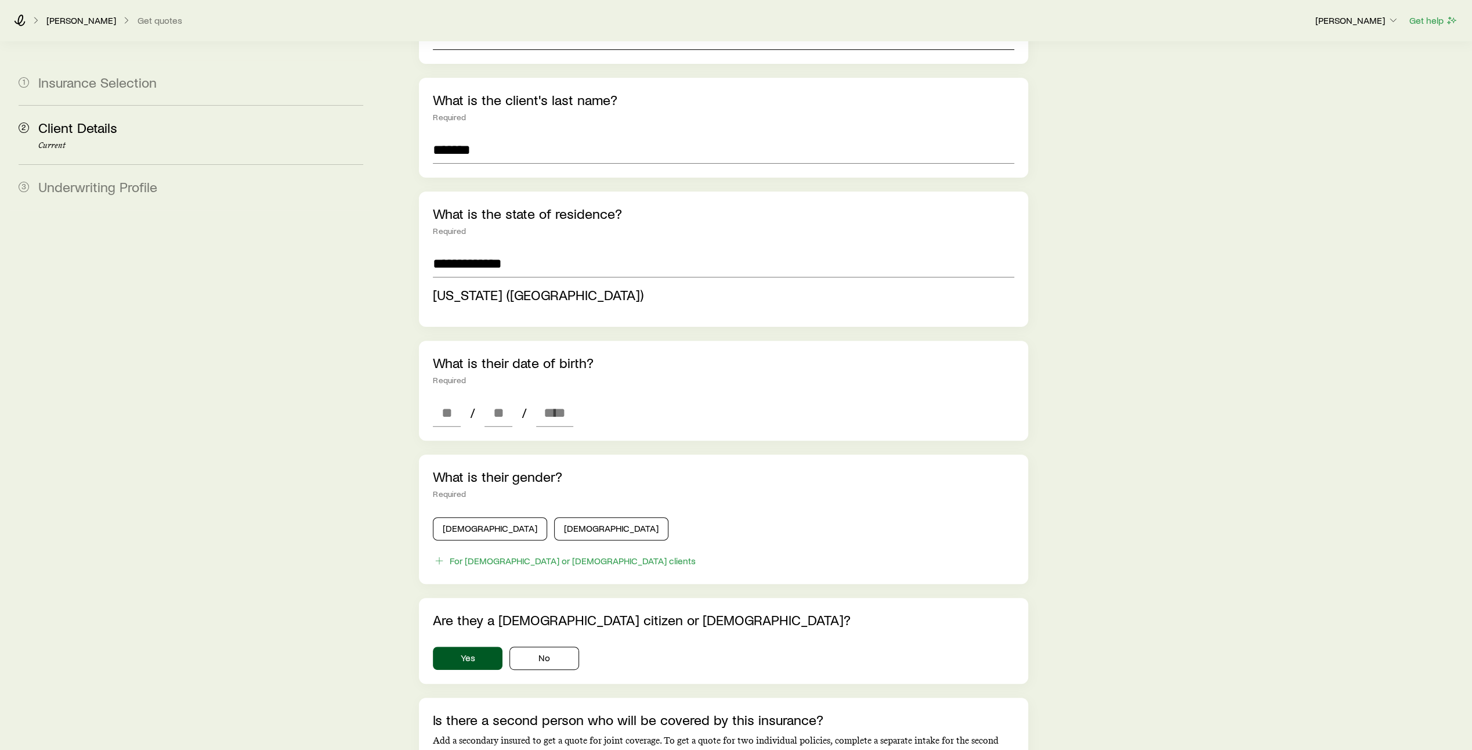
scroll to position [291, 0]
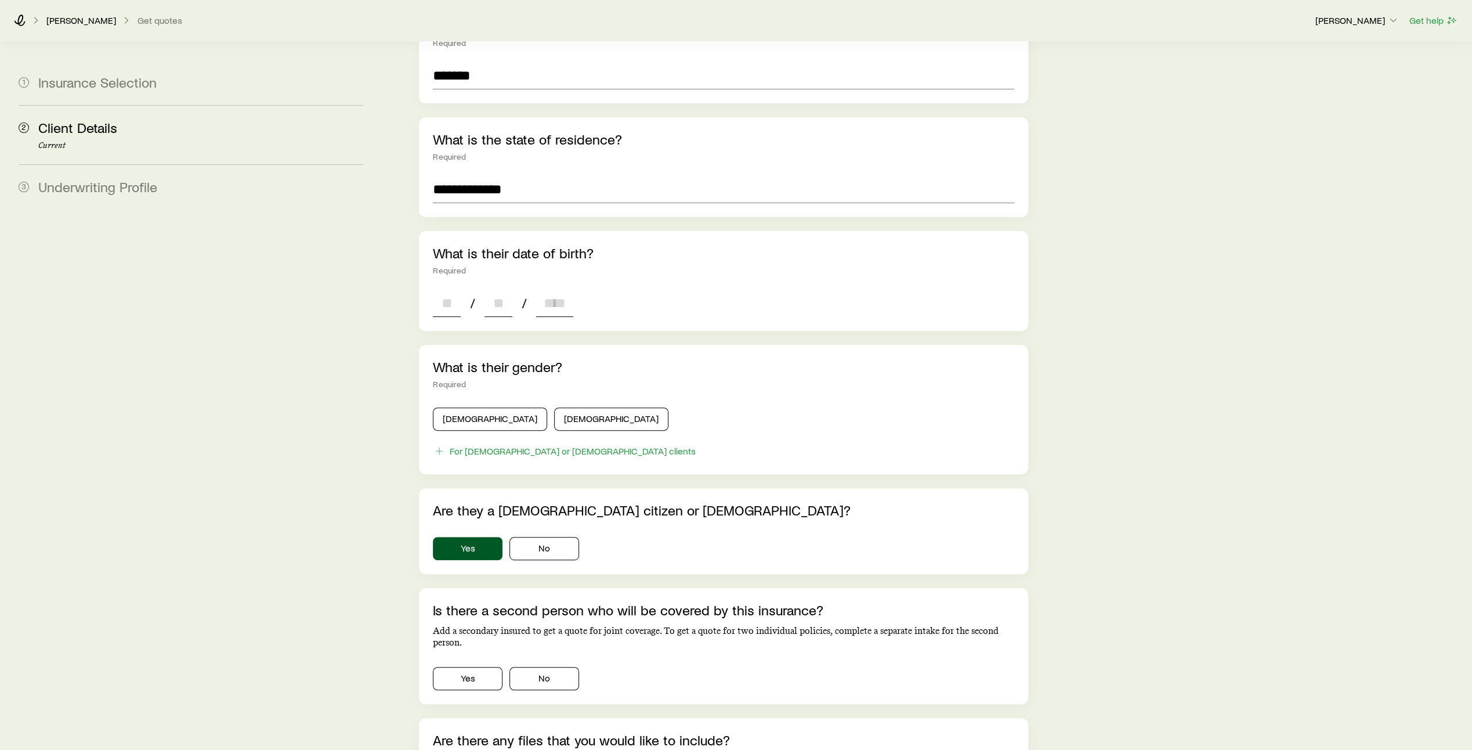
click at [451, 327] on div "**********" at bounding box center [723, 356] width 609 height 933
type input "**"
type input "****"
type input "*"
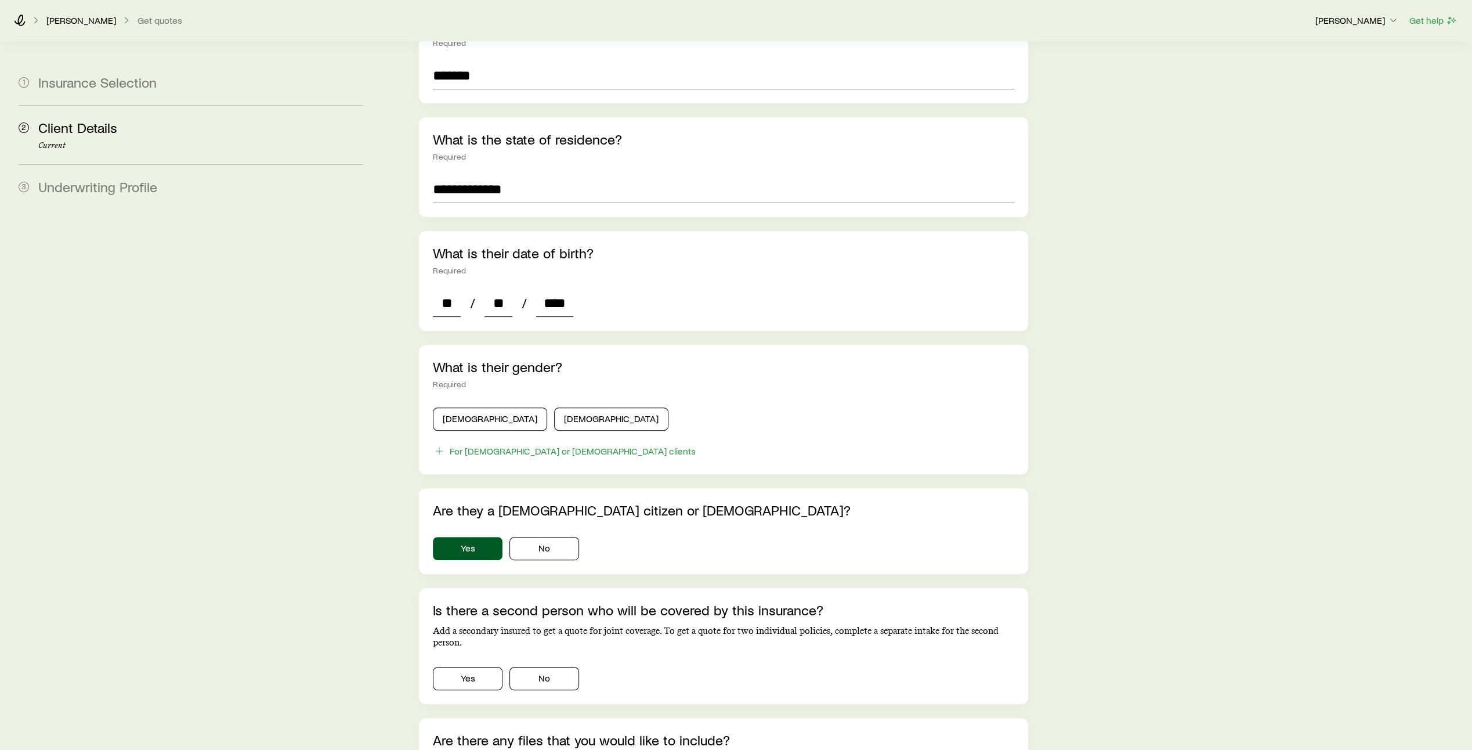
type input "*"
type input "****"
click at [478, 407] on button "Male" at bounding box center [490, 418] width 114 height 23
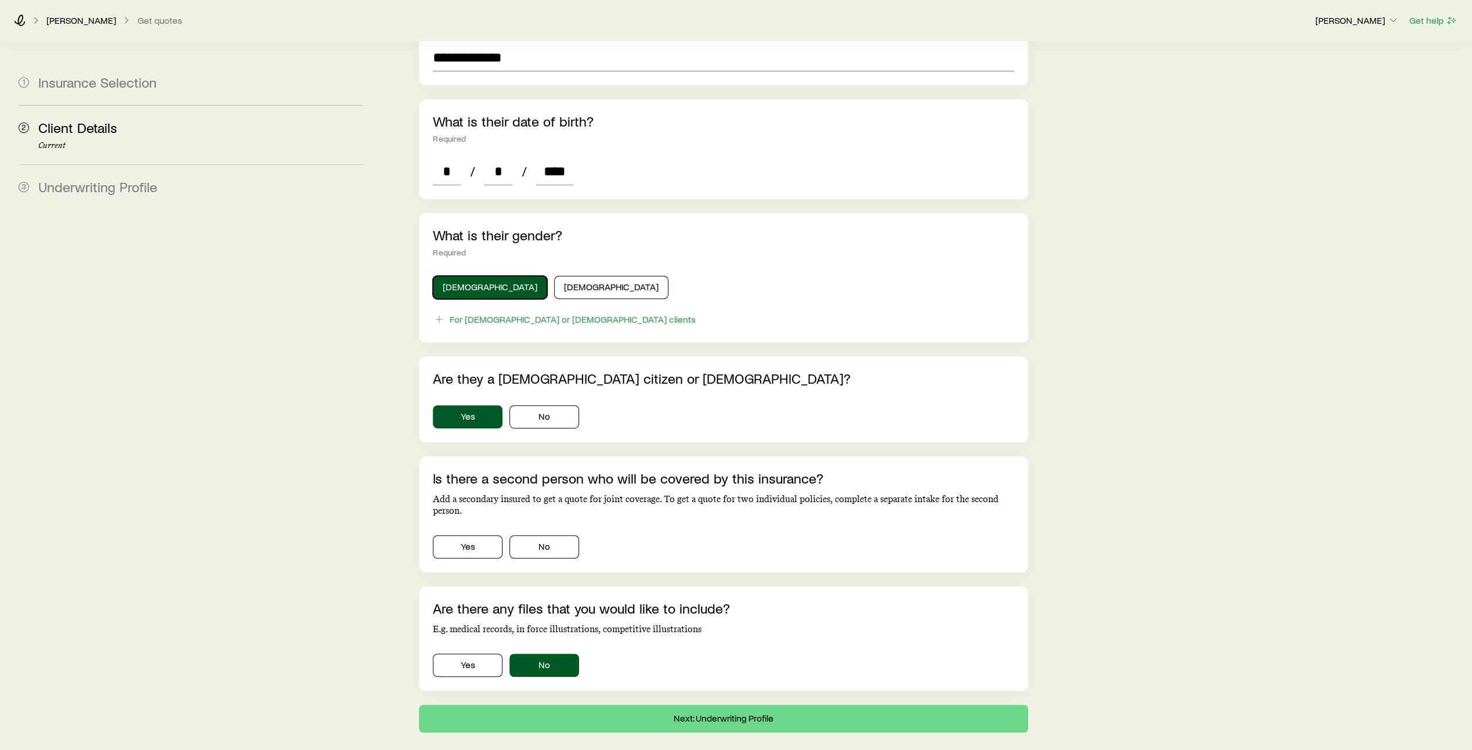
scroll to position [436, 0]
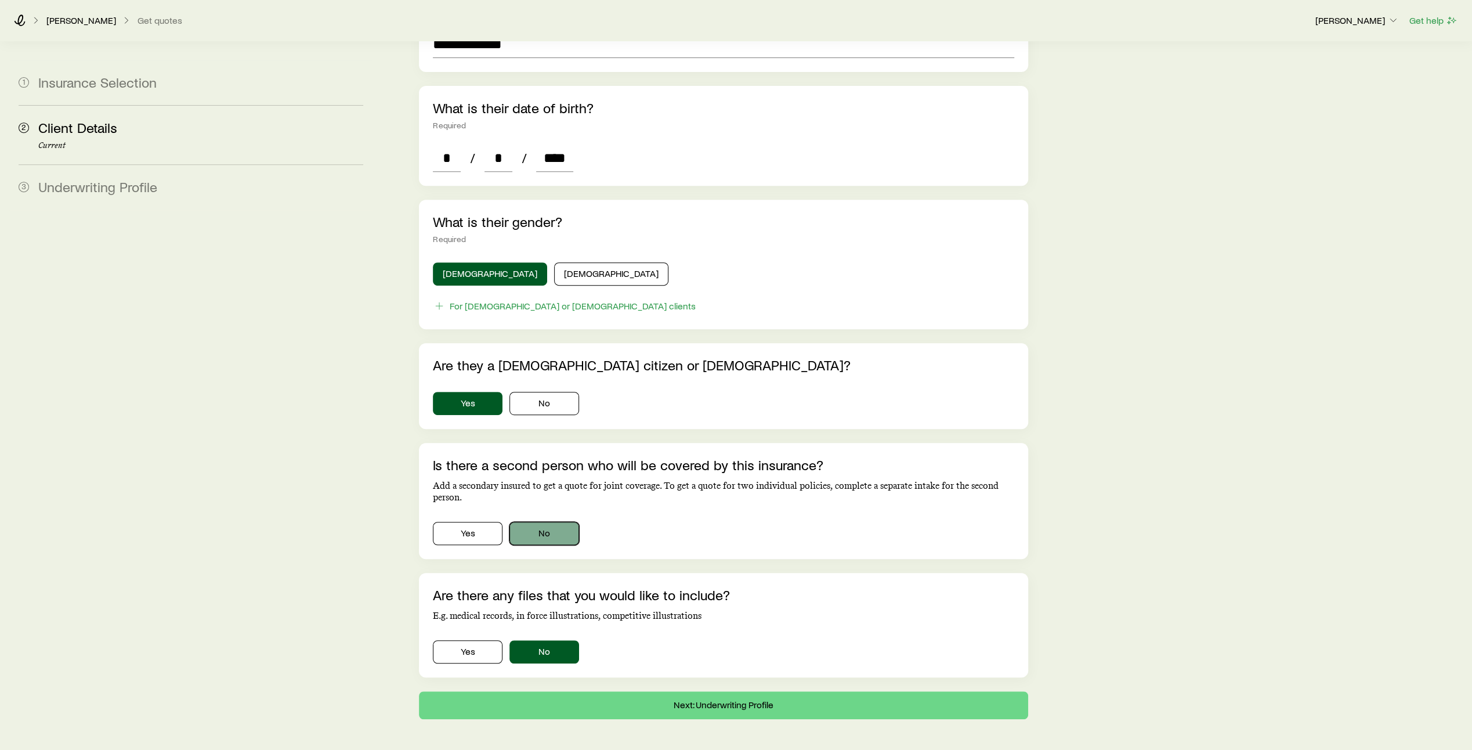
click at [546, 522] on button "No" at bounding box center [545, 533] width 70 height 23
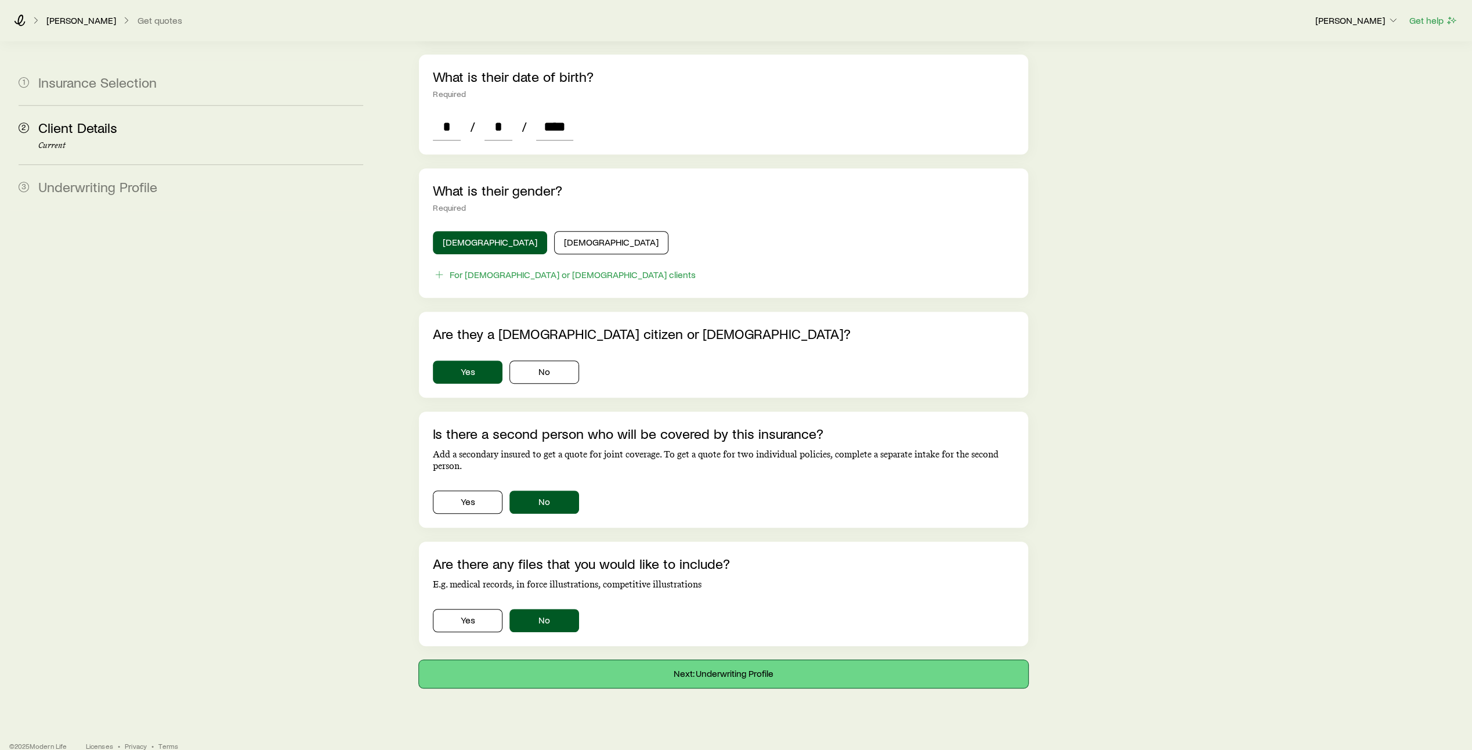
click at [717, 660] on button "Next: Underwriting Profile" at bounding box center [723, 674] width 609 height 28
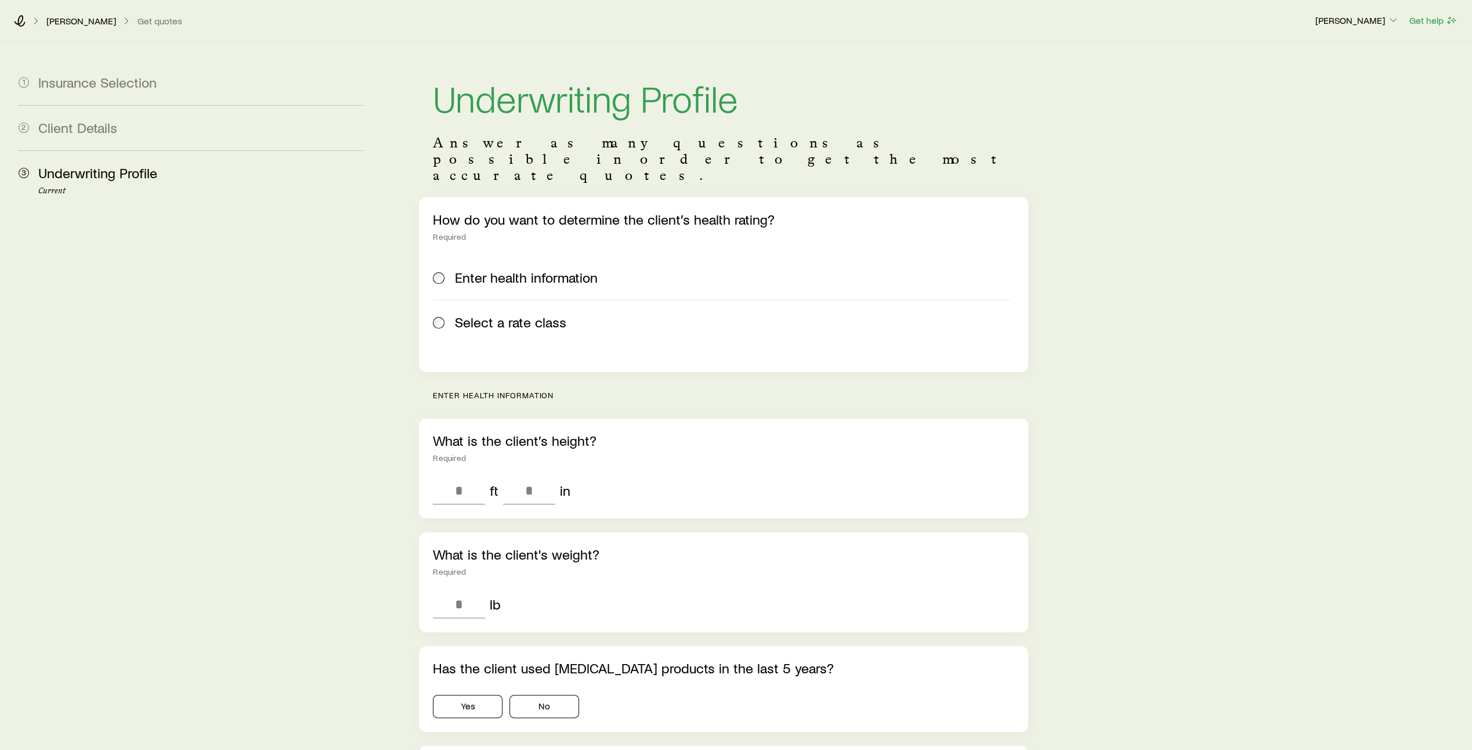
click at [443, 314] on span at bounding box center [439, 322] width 13 height 16
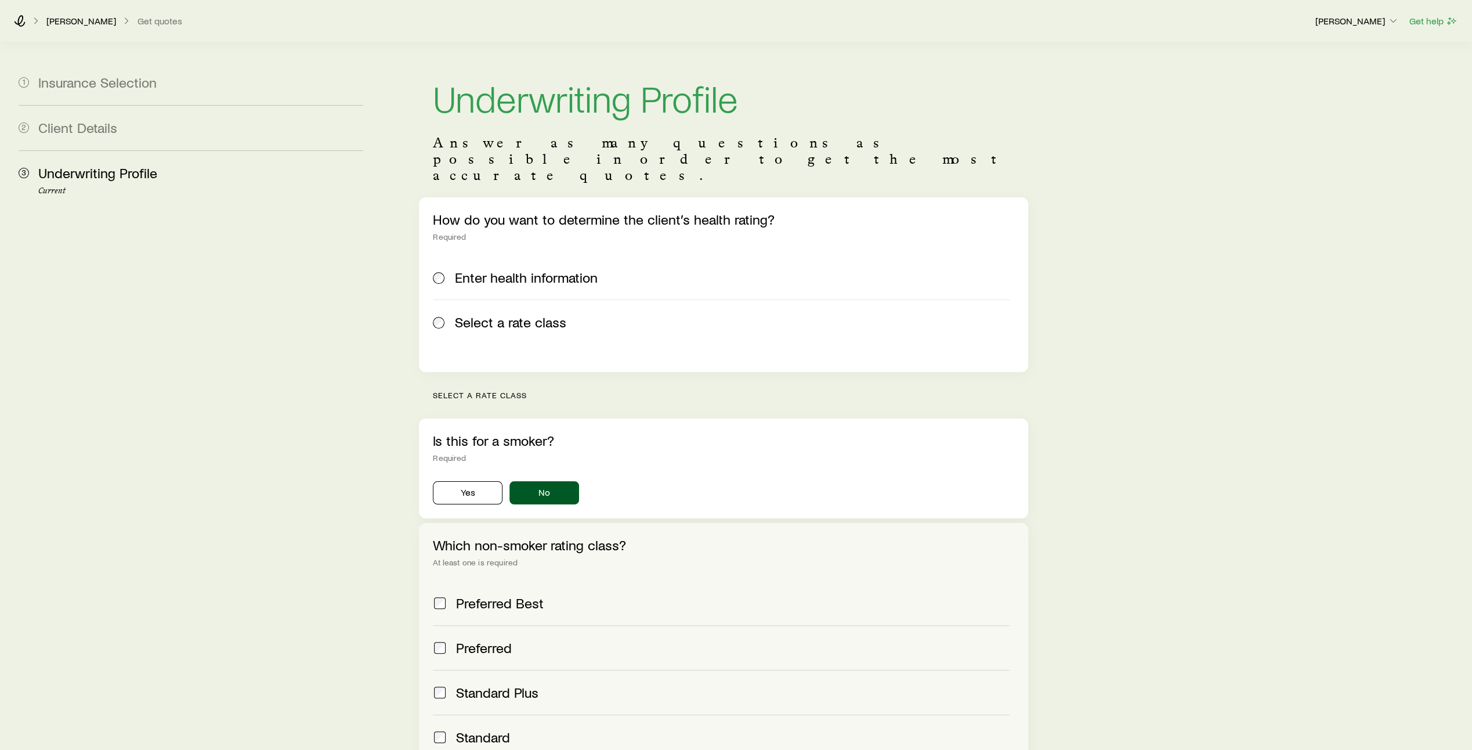
scroll to position [142, 0]
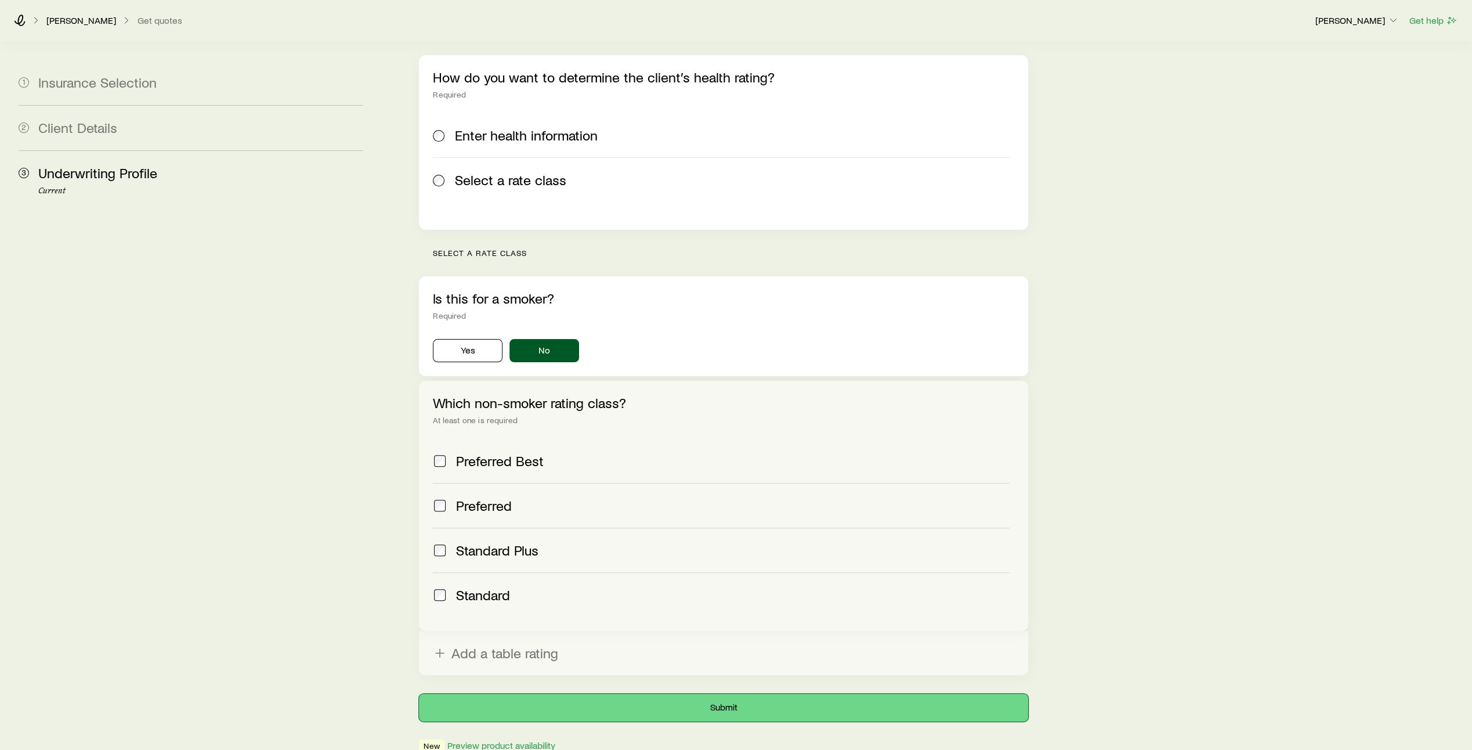
click at [736, 693] on button "Submit" at bounding box center [723, 707] width 609 height 28
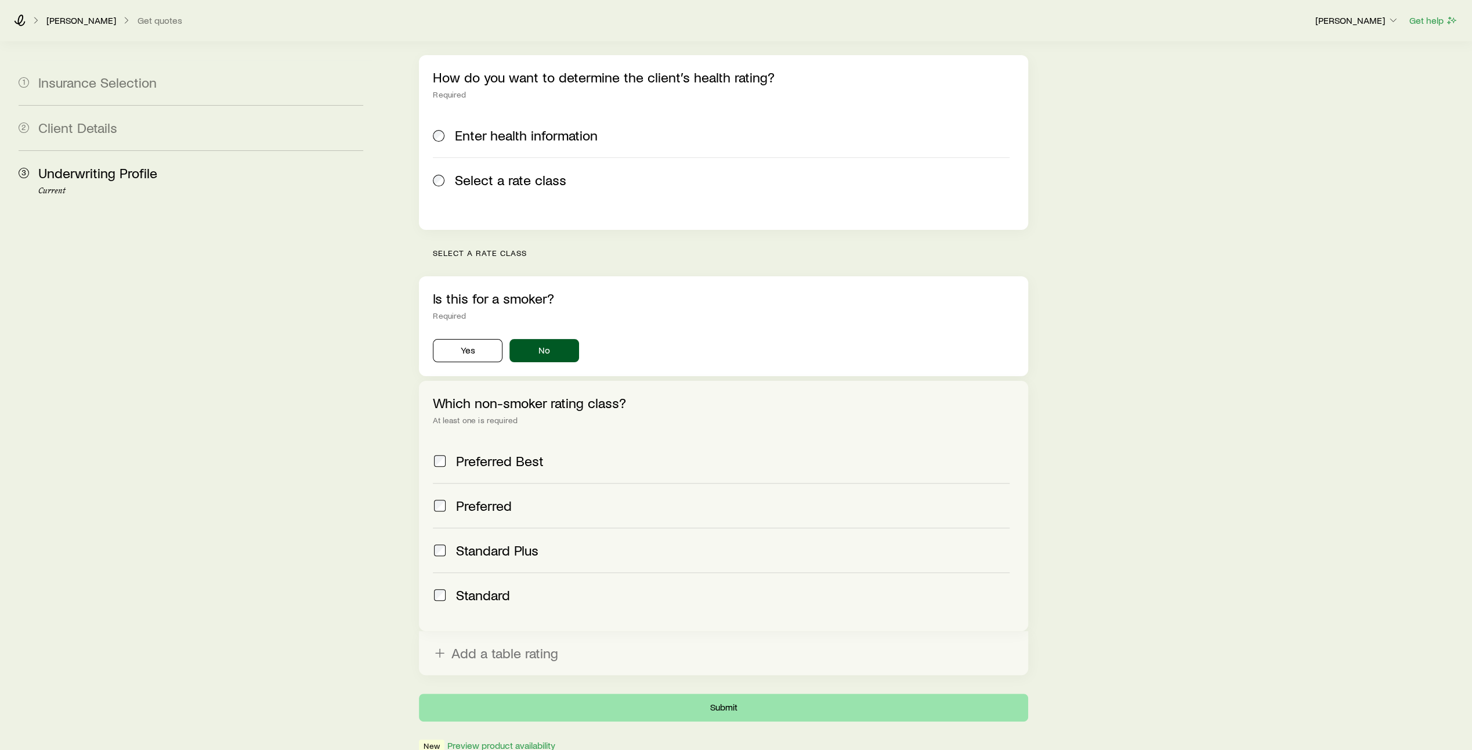
scroll to position [0, 0]
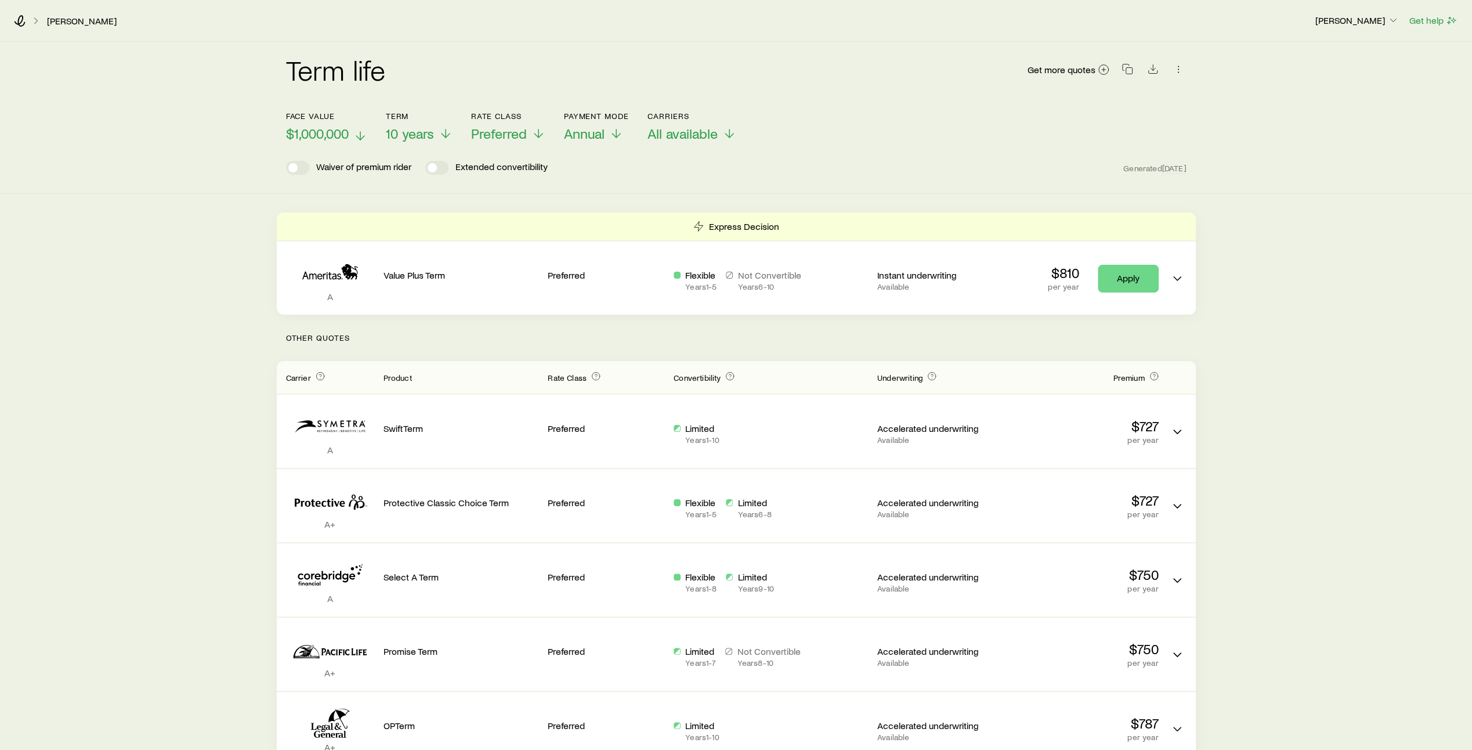
click at [360, 137] on line at bounding box center [360, 136] width 0 height 8
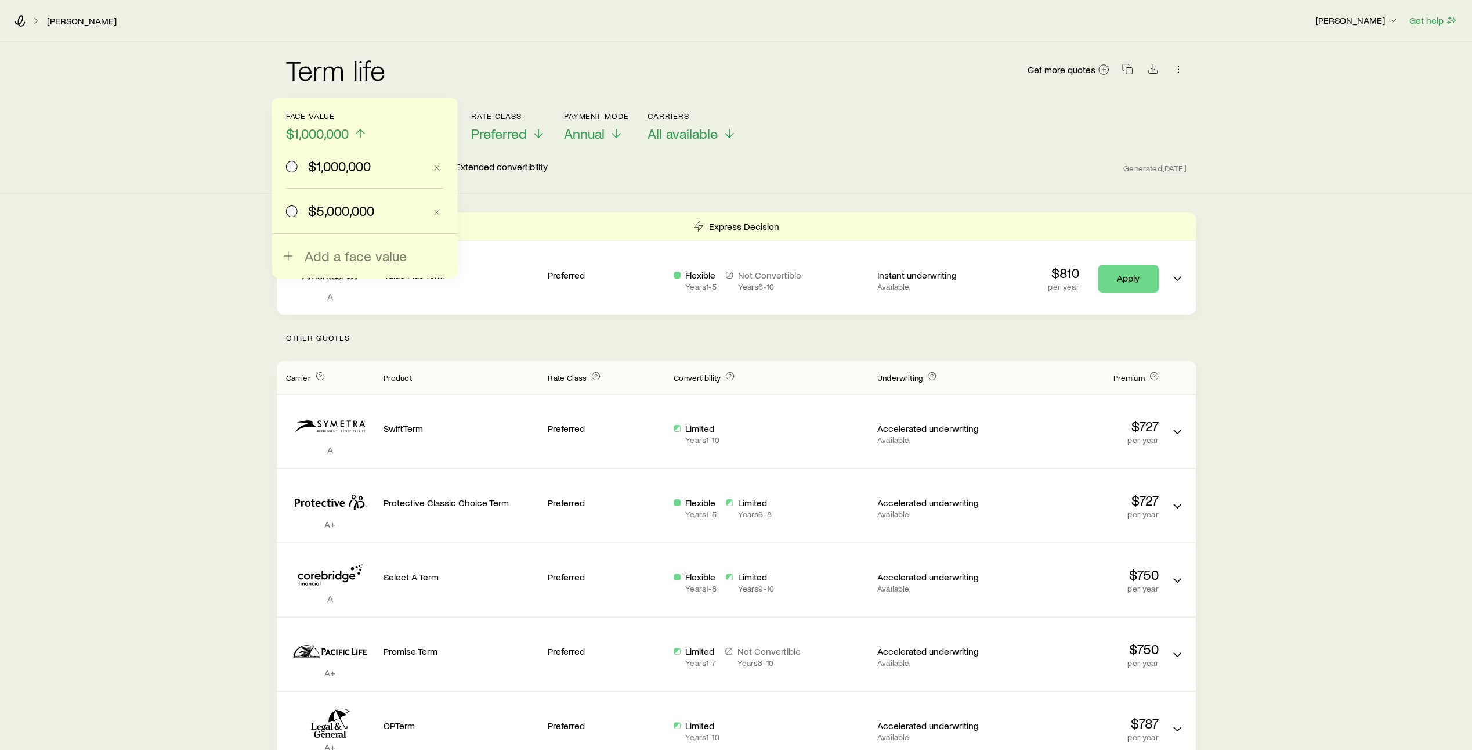
click at [323, 208] on span "$5,000,000" at bounding box center [341, 211] width 66 height 16
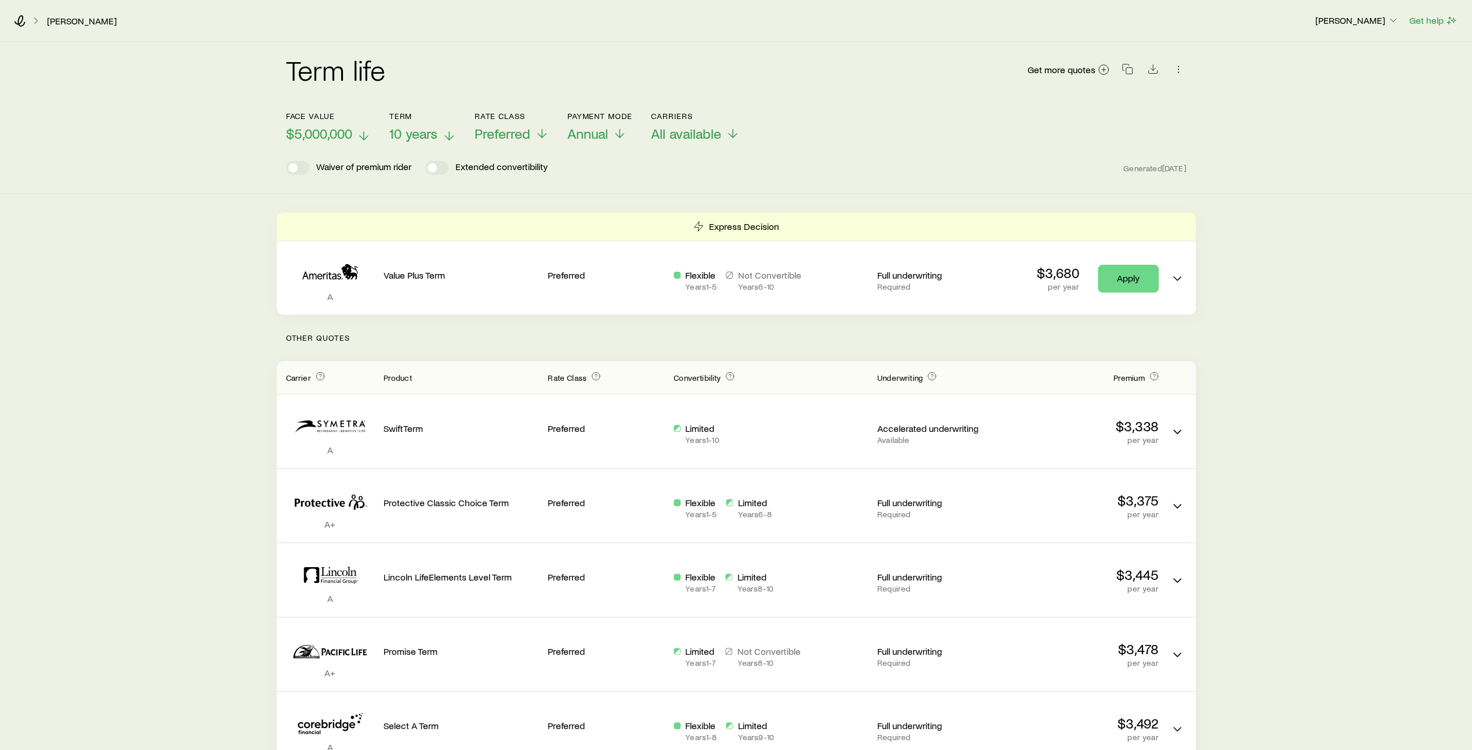
click at [436, 135] on span "10 years" at bounding box center [413, 133] width 48 height 16
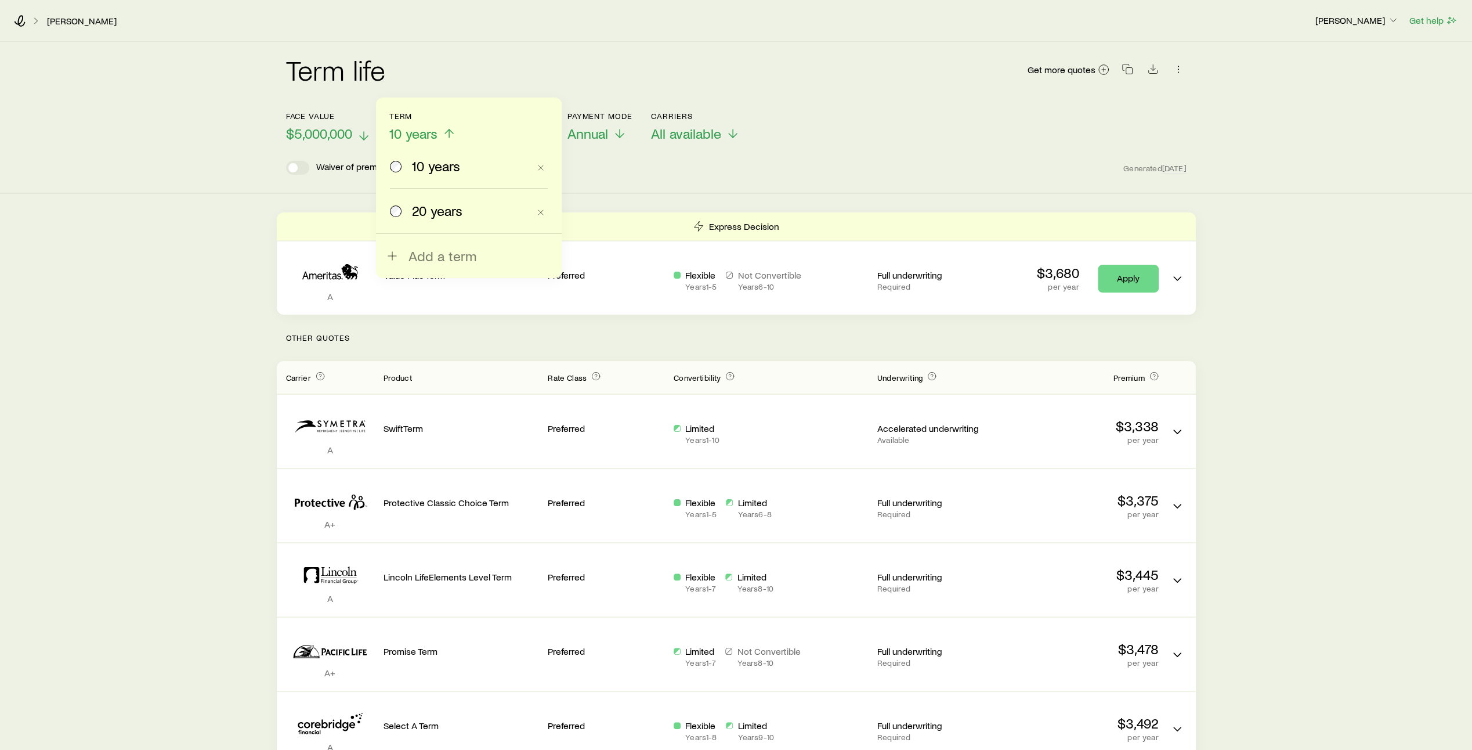
click at [409, 209] on div "20 years" at bounding box center [459, 211] width 139 height 16
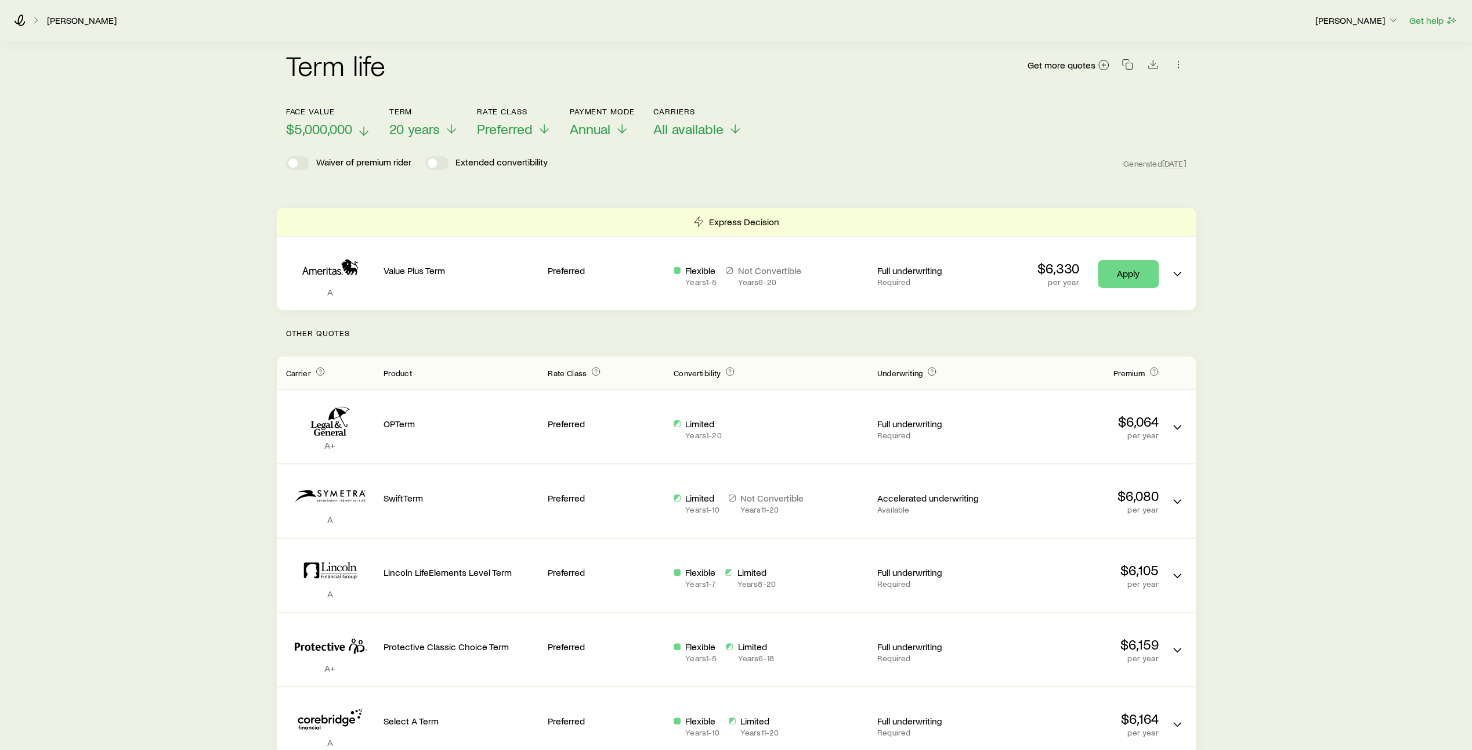
scroll to position [1, 0]
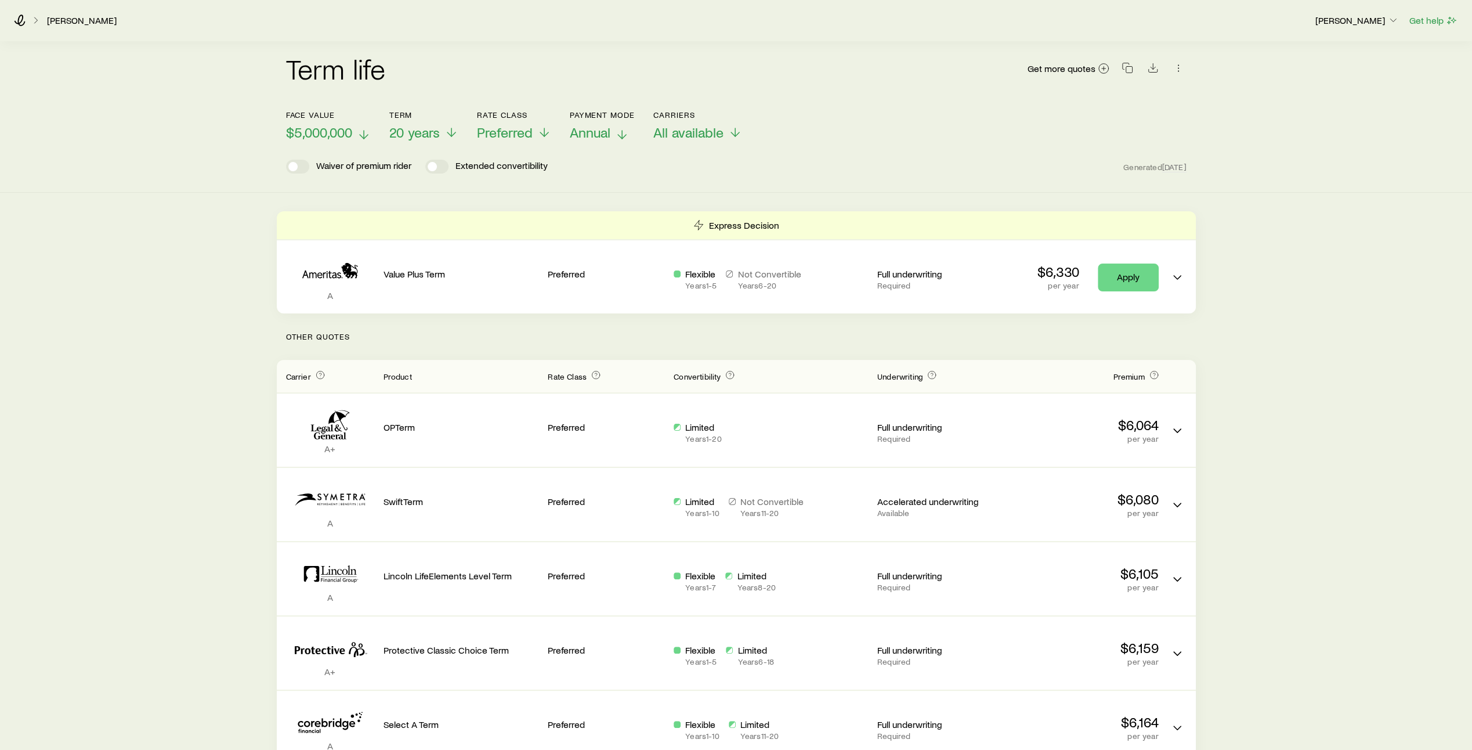
click at [623, 134] on icon at bounding box center [622, 135] width 14 height 14
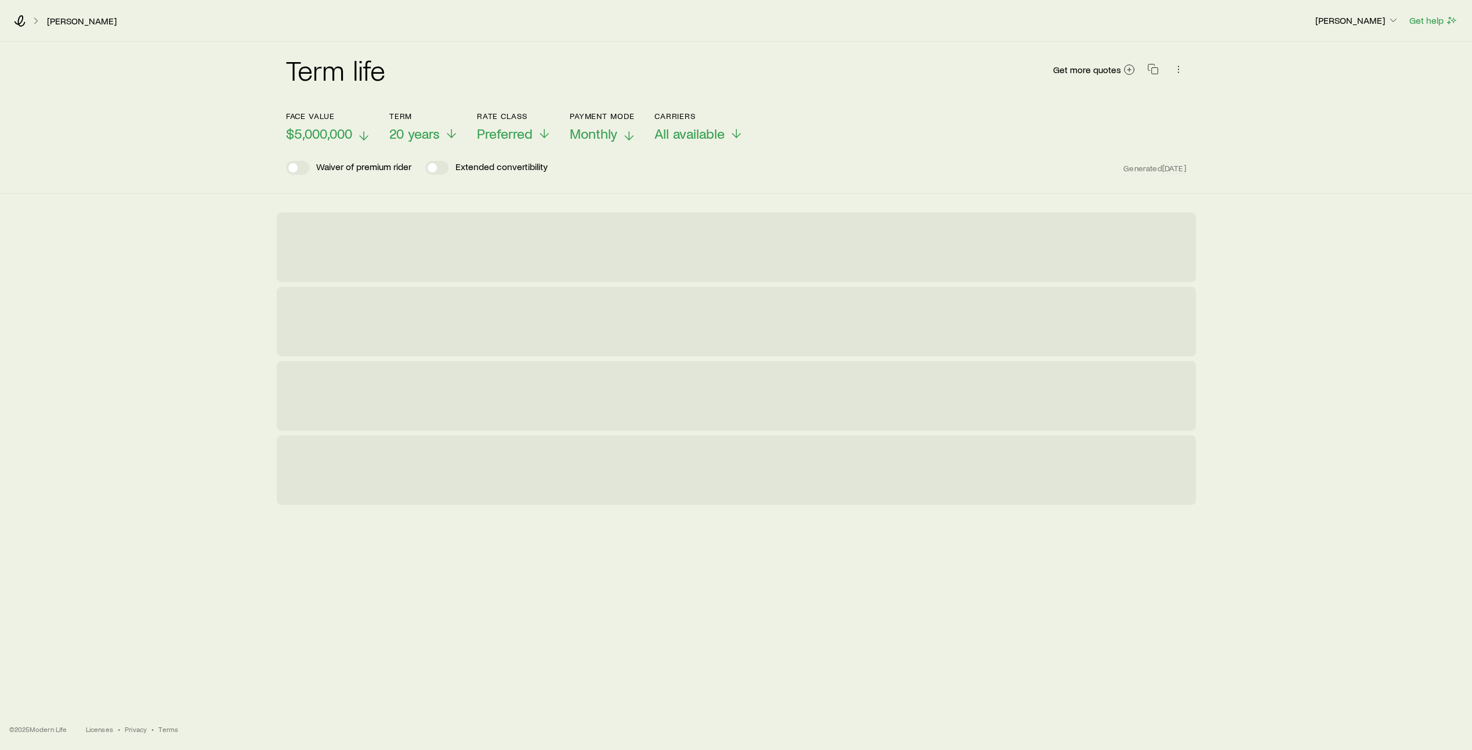
scroll to position [0, 0]
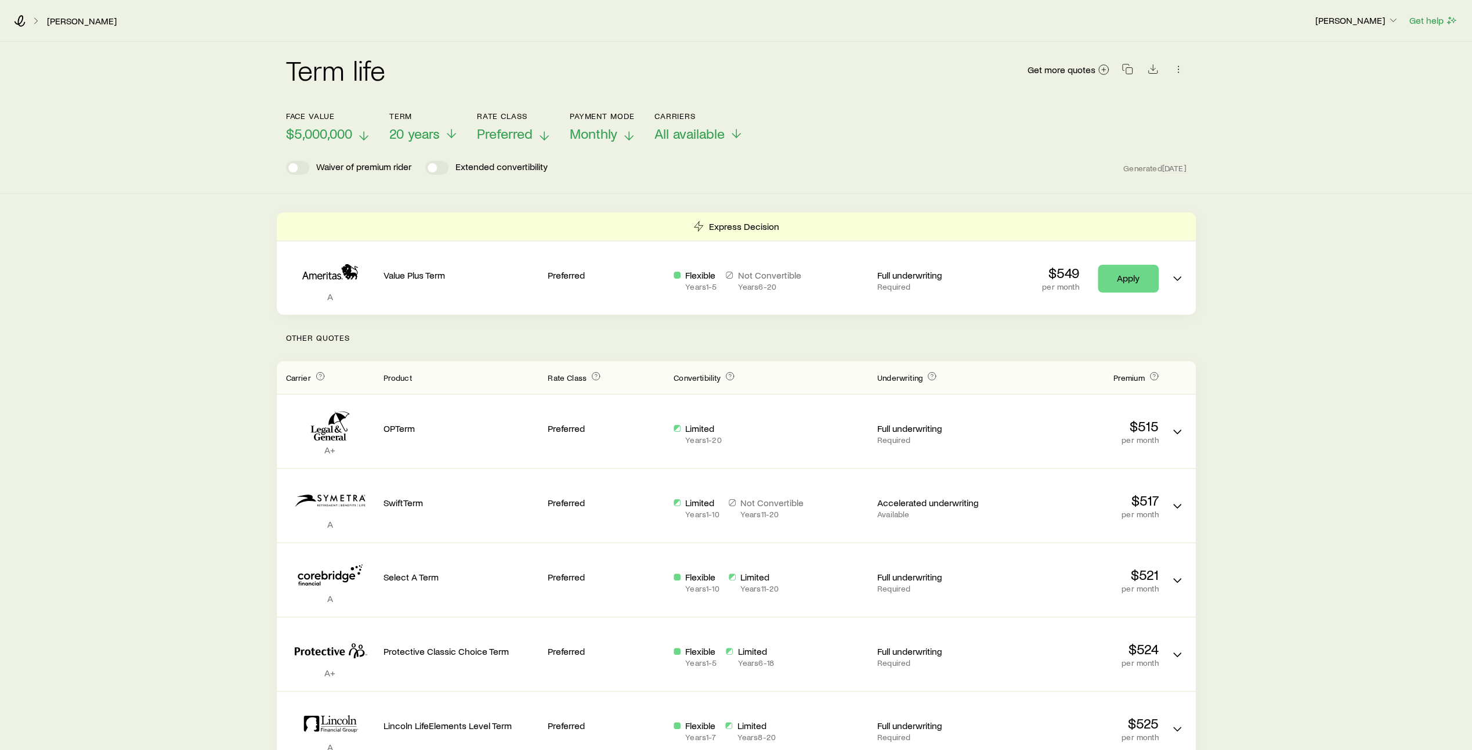
click at [544, 133] on icon at bounding box center [544, 136] width 14 height 14
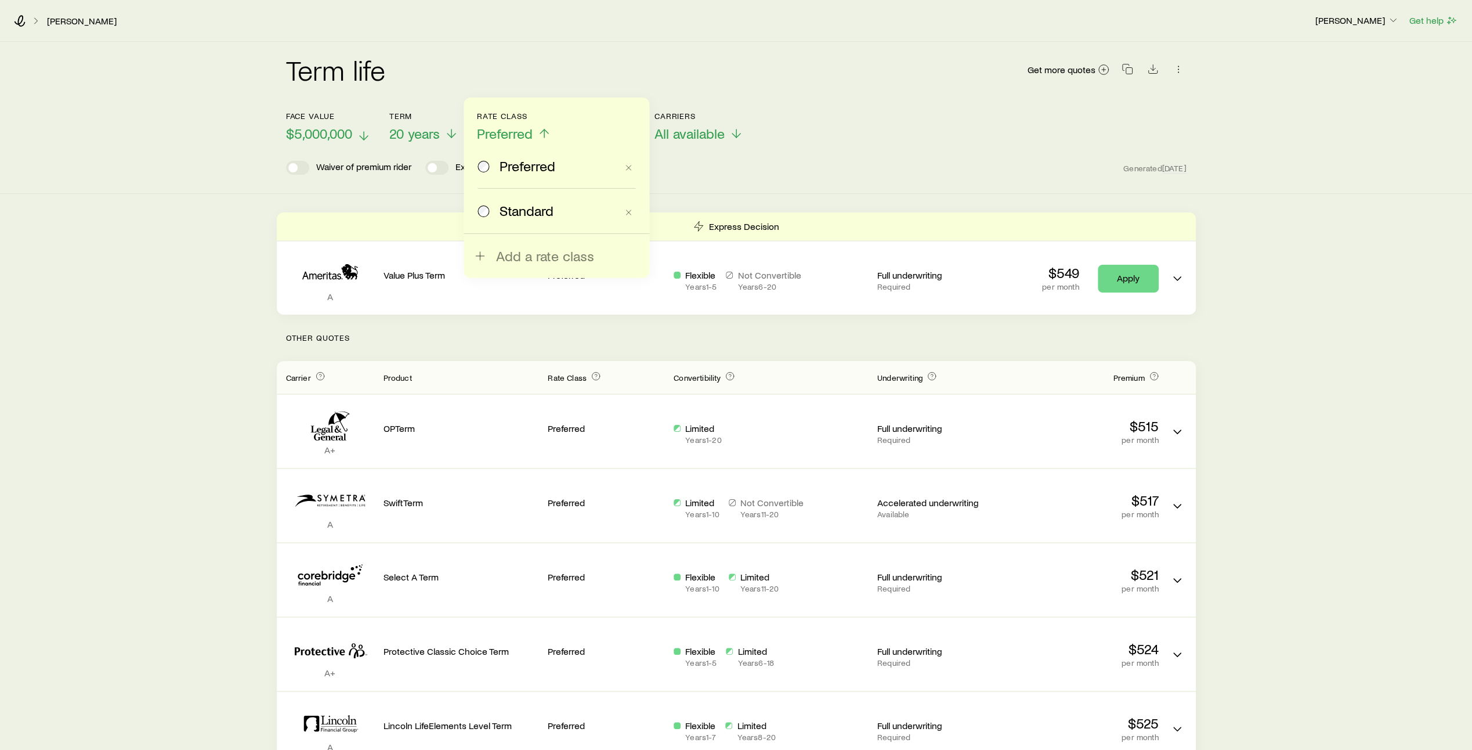
click at [519, 210] on span "Standard" at bounding box center [527, 211] width 54 height 16
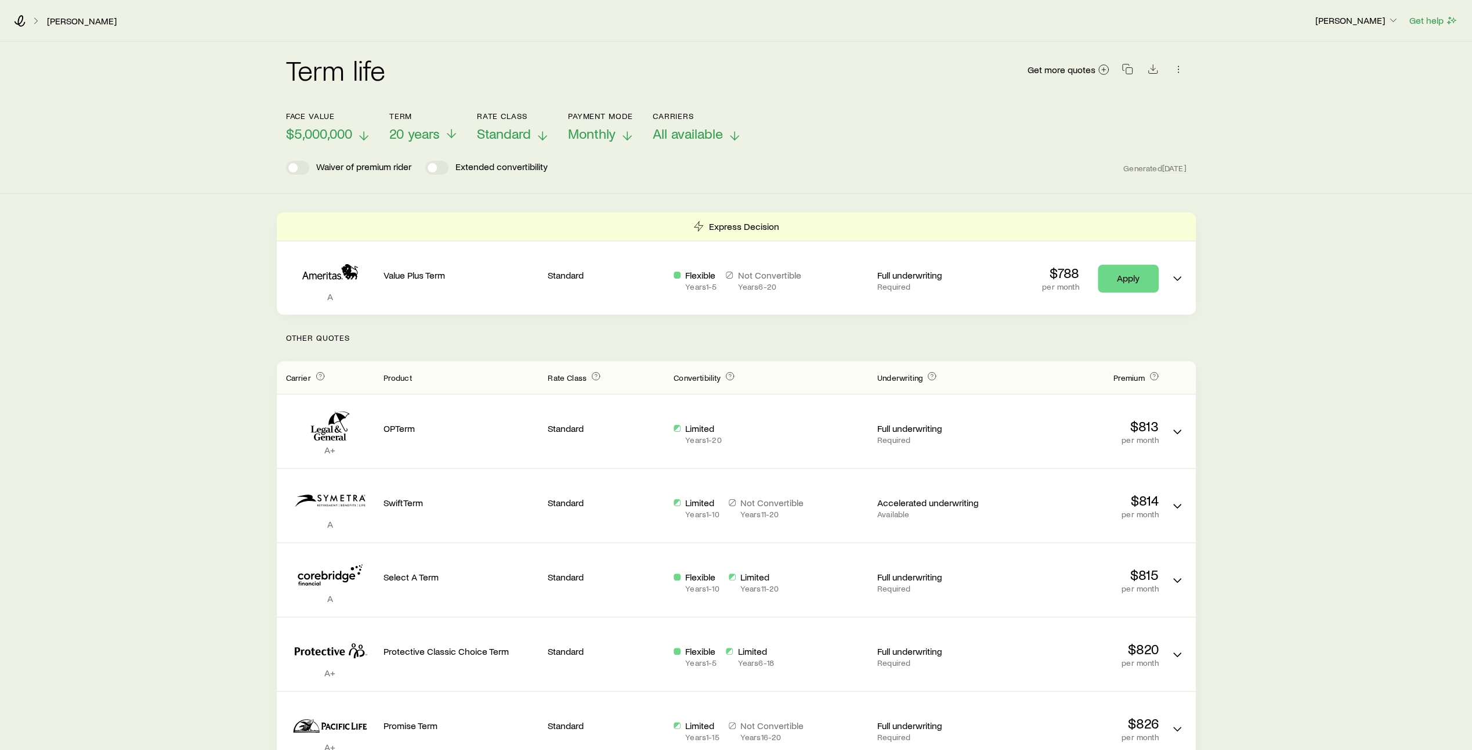
click at [736, 133] on icon at bounding box center [735, 136] width 14 height 14
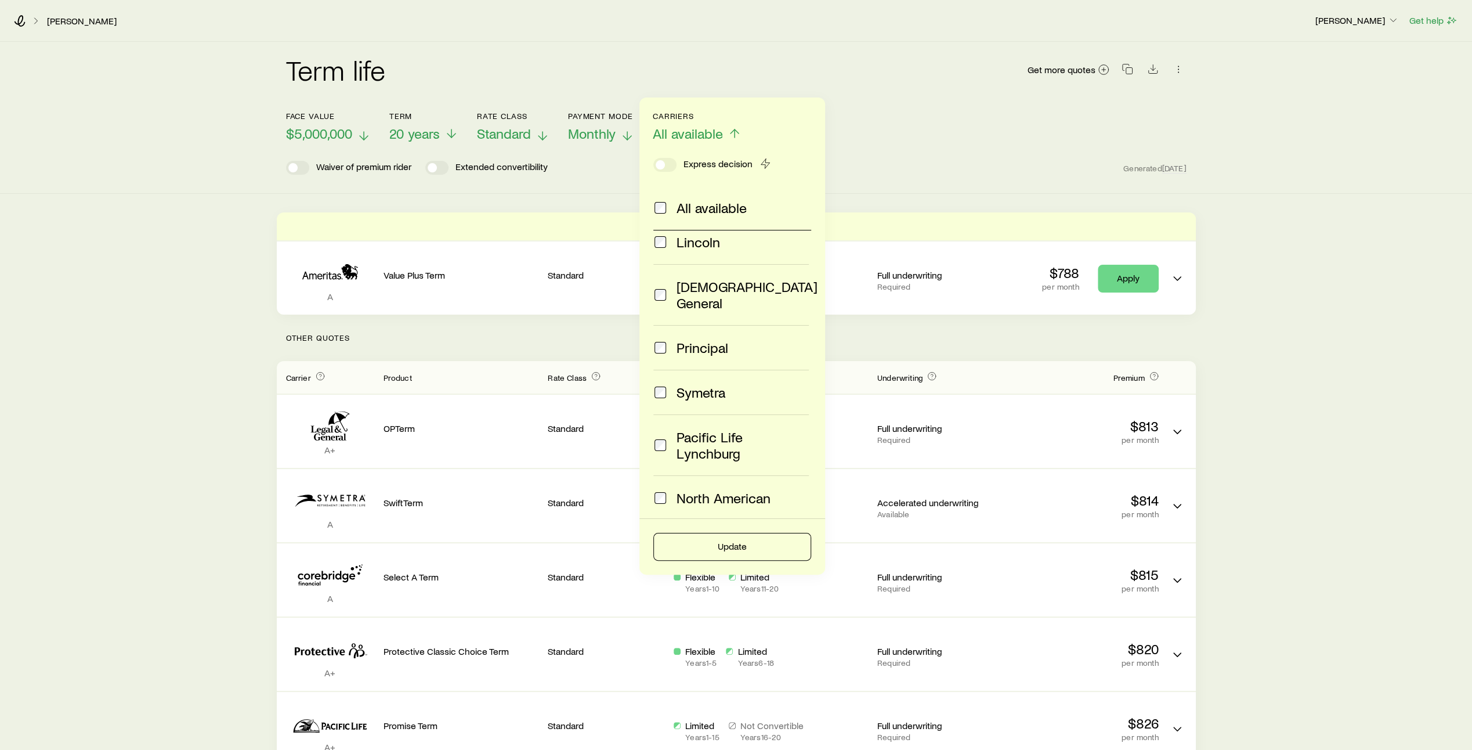
scroll to position [161, 0]
click at [738, 544] on button "Update" at bounding box center [732, 547] width 158 height 28
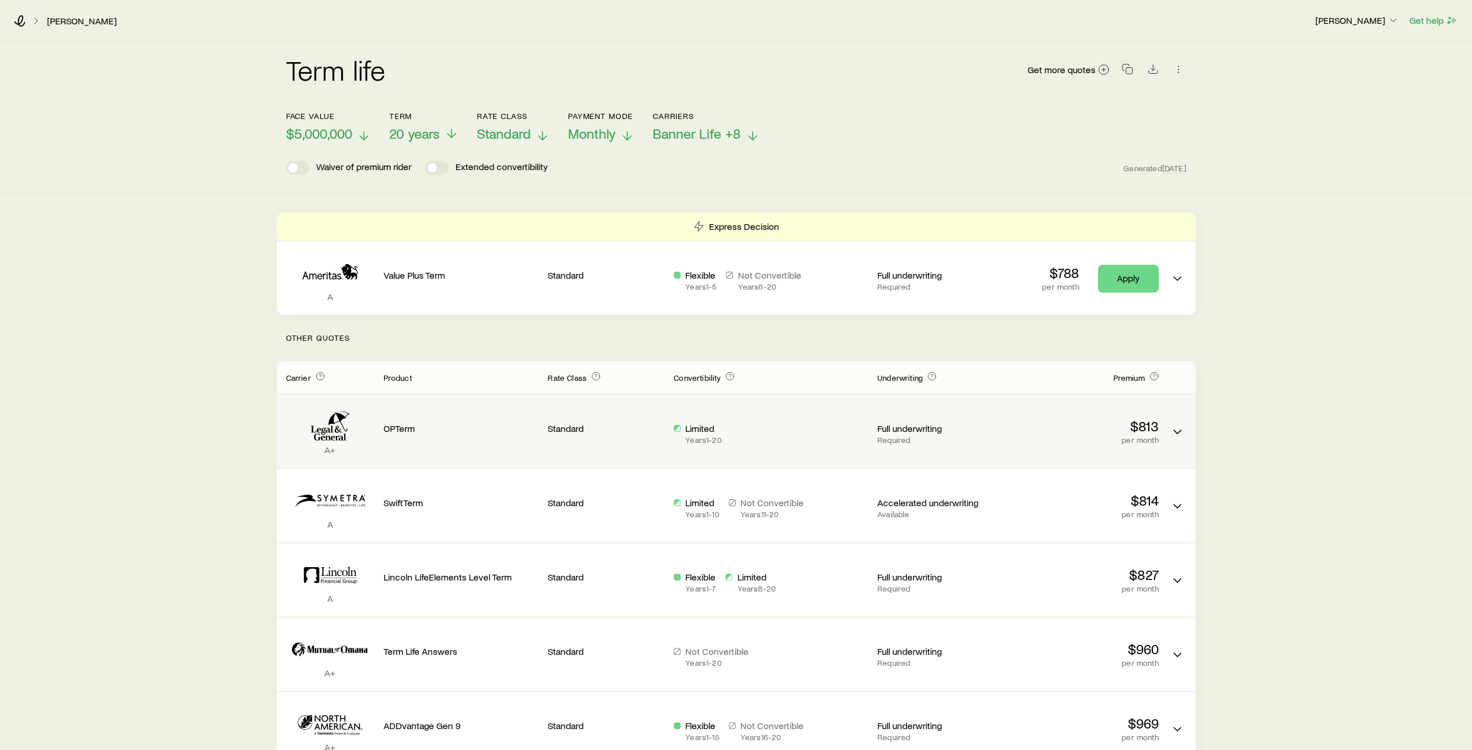
click at [772, 436] on div "Limited Years 1 - 20" at bounding box center [771, 433] width 194 height 22
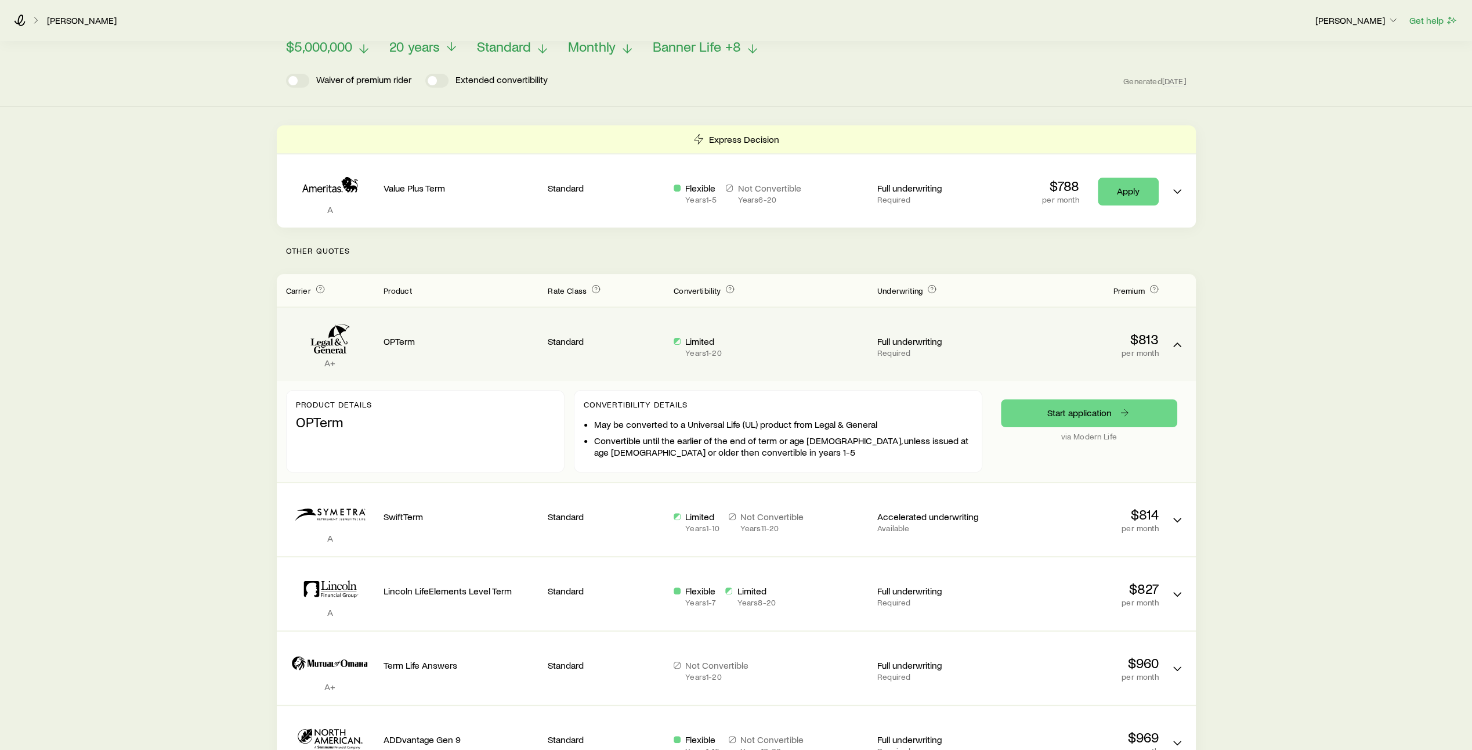
scroll to position [0, 0]
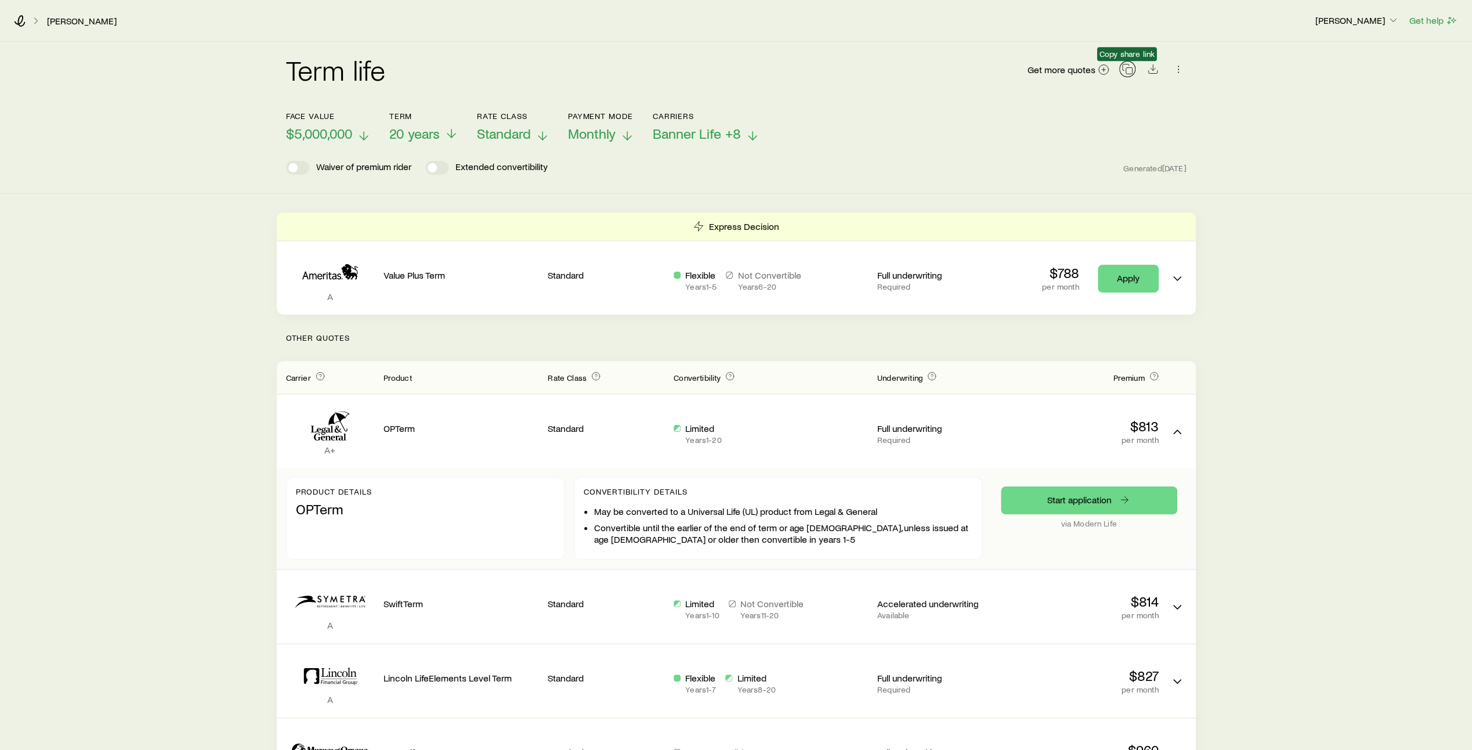
click at [1130, 70] on icon "button" at bounding box center [1128, 69] width 12 height 12
